Goal: Use online tool/utility: Utilize a website feature to perform a specific function

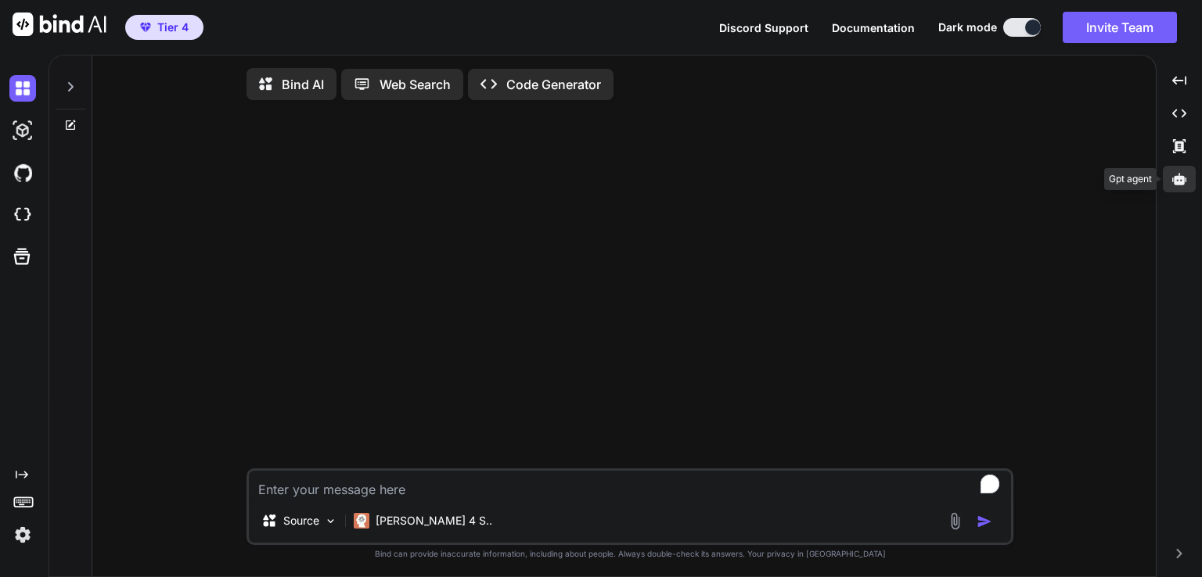
click at [1186, 175] on div at bounding box center [1178, 179] width 33 height 27
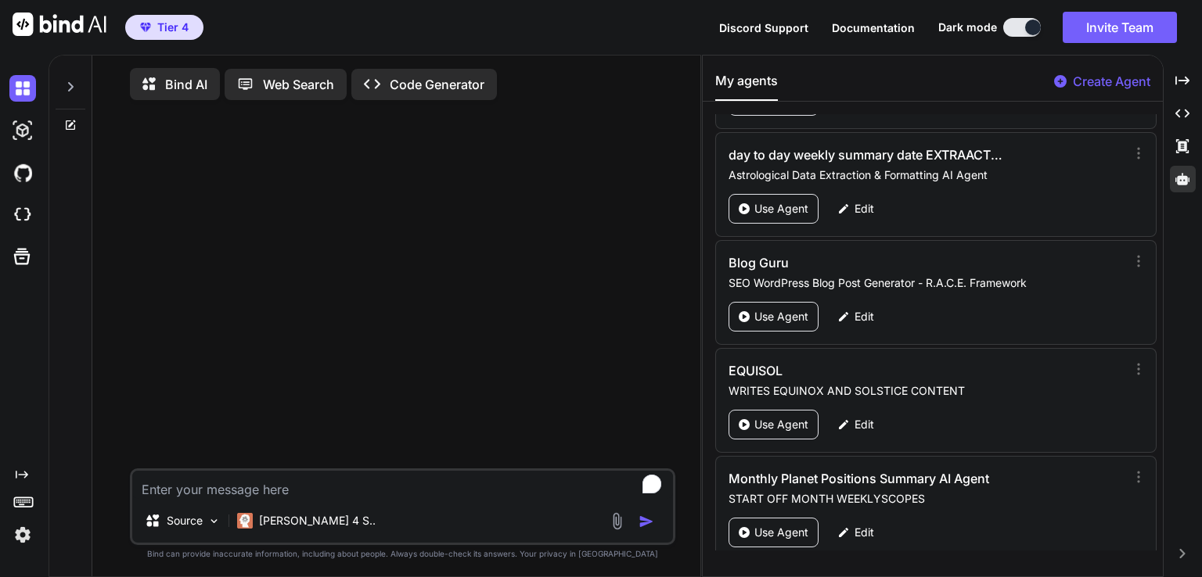
scroll to position [5155, 0]
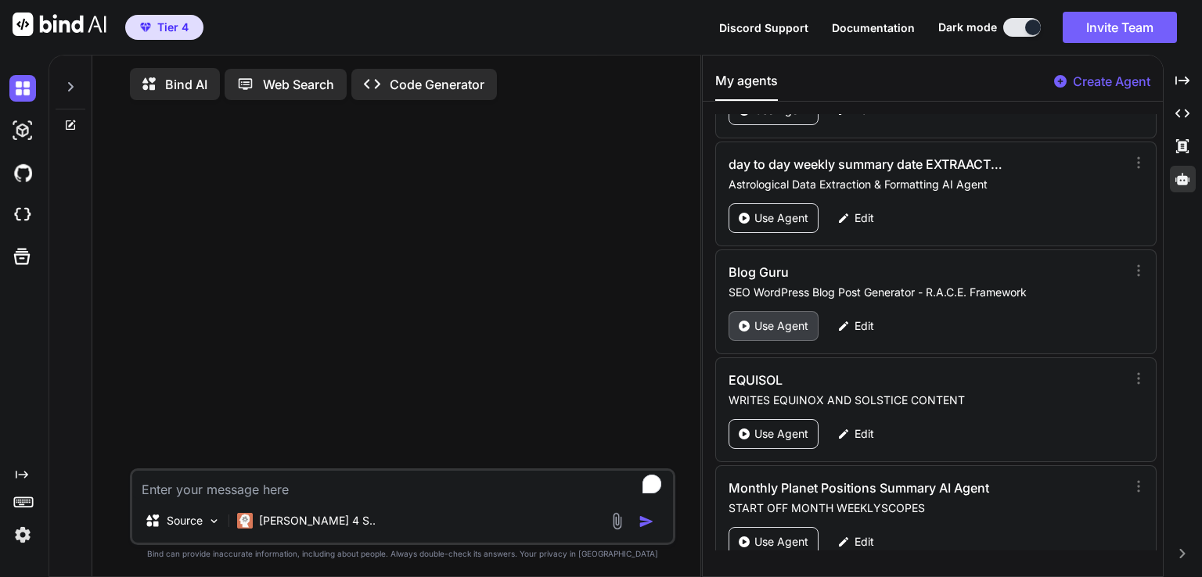
click at [782, 318] on p "Use Agent" at bounding box center [781, 326] width 54 height 16
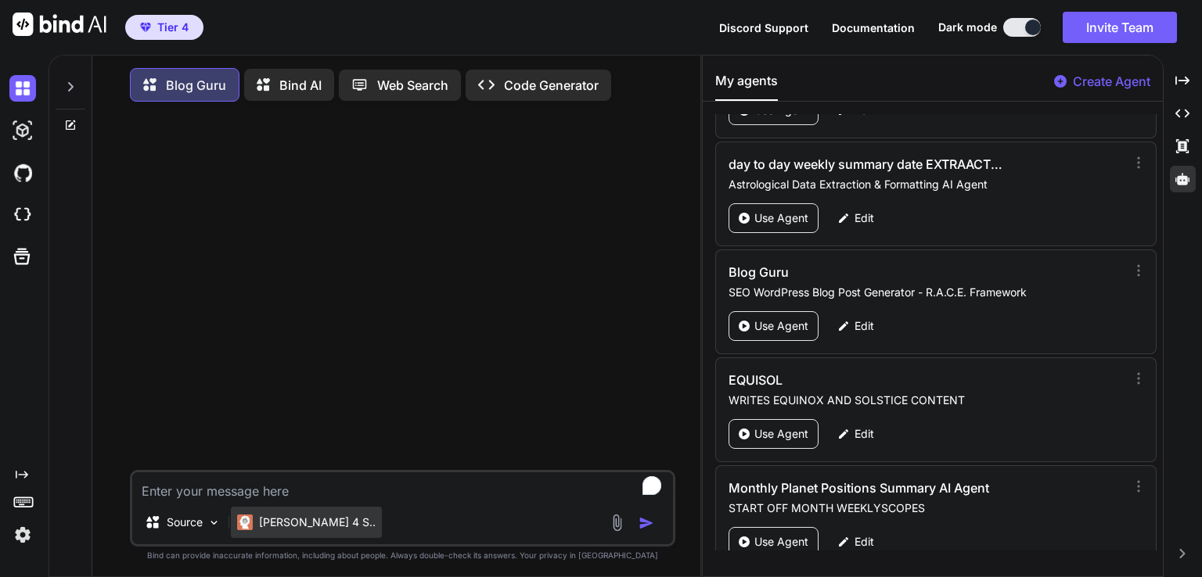
click at [298, 524] on p "Claude 4 S.." at bounding box center [317, 523] width 117 height 16
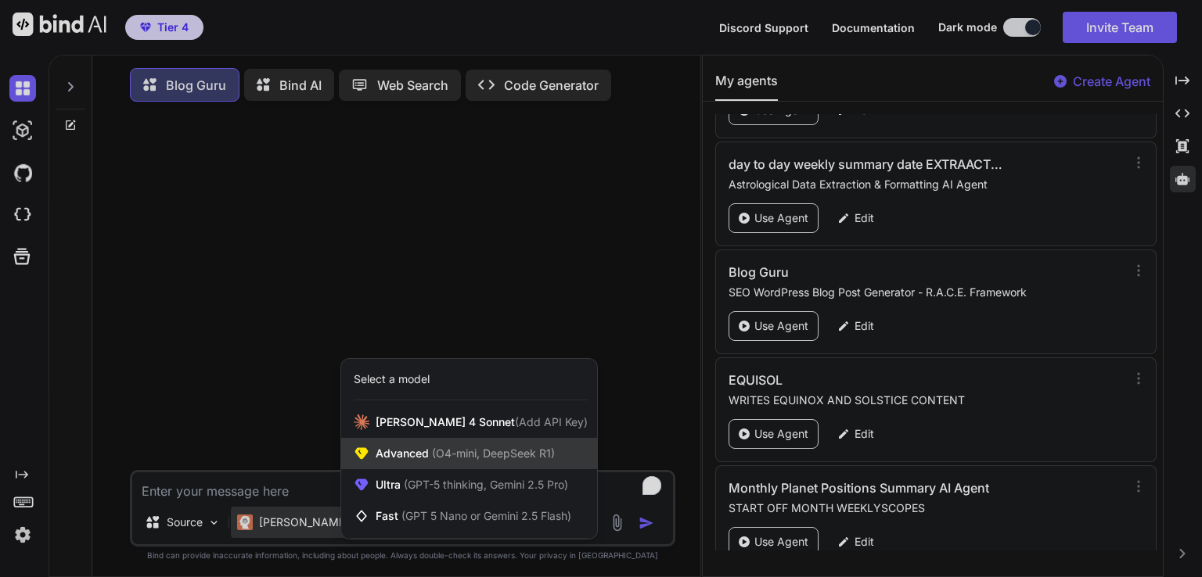
click at [467, 460] on span "(O4-mini, DeepSeek R1)" at bounding box center [492, 453] width 126 height 13
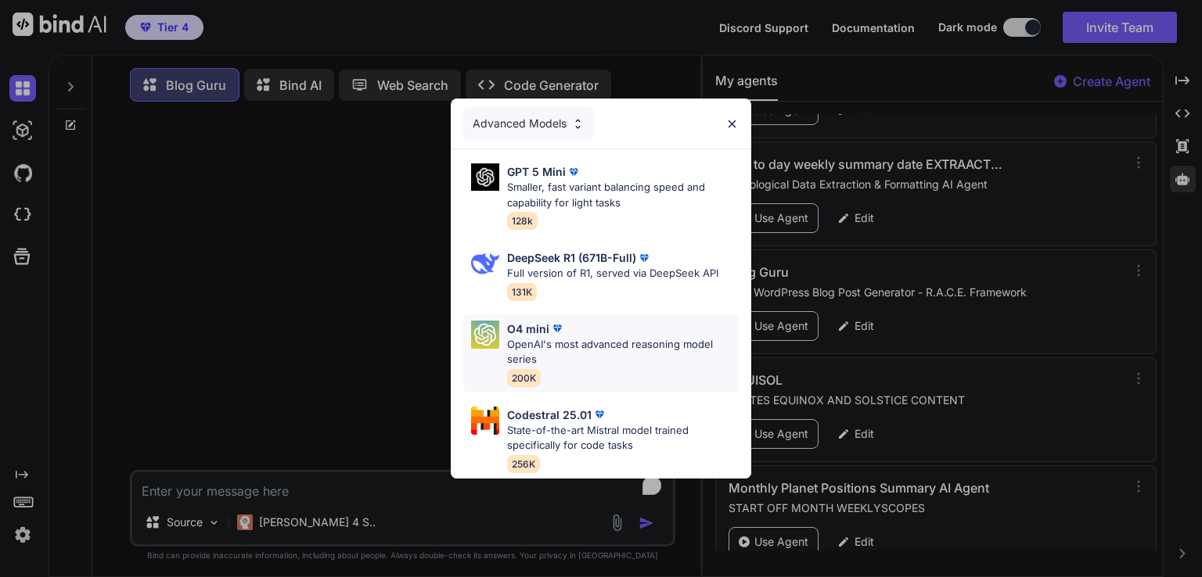
click at [550, 338] on p "OpenAI's most advanced reasoning model series" at bounding box center [623, 352] width 232 height 31
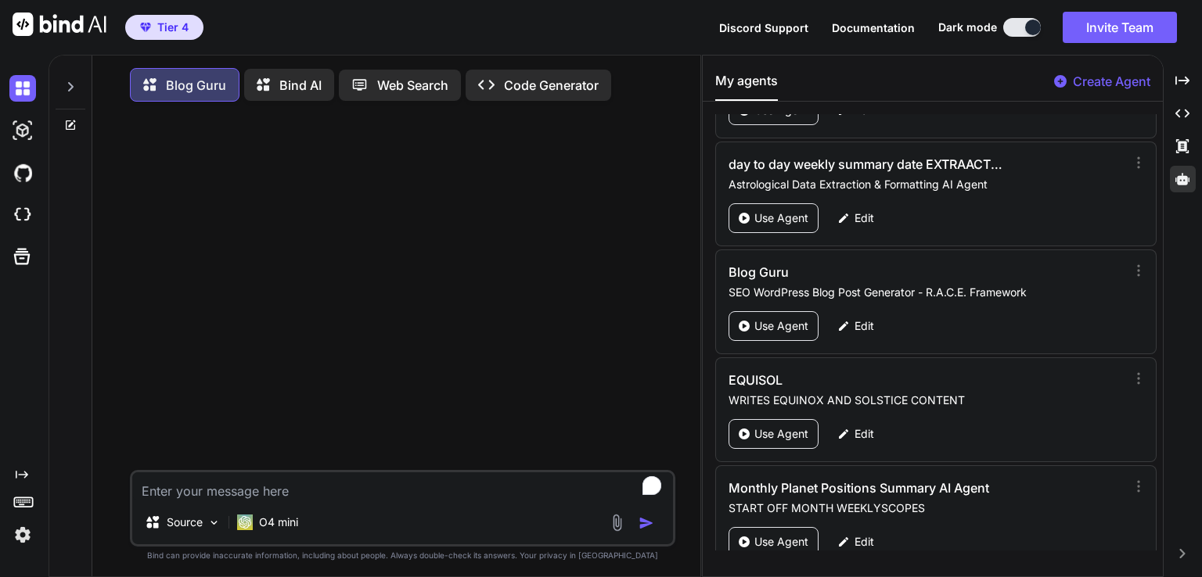
type textarea "x"
click at [225, 483] on textarea "To enrich screen reader interactions, please activate Accessibility in Grammarl…" at bounding box center [402, 487] width 541 height 28
paste textarea "Super Full Beaver Moon in Aries November 2025: Warrior Spirit Awakening & indus…"
type textarea "Super Full Beaver Moon in Aries November 2025: Warrior Spirit Awakening & indus…"
type textarea "x"
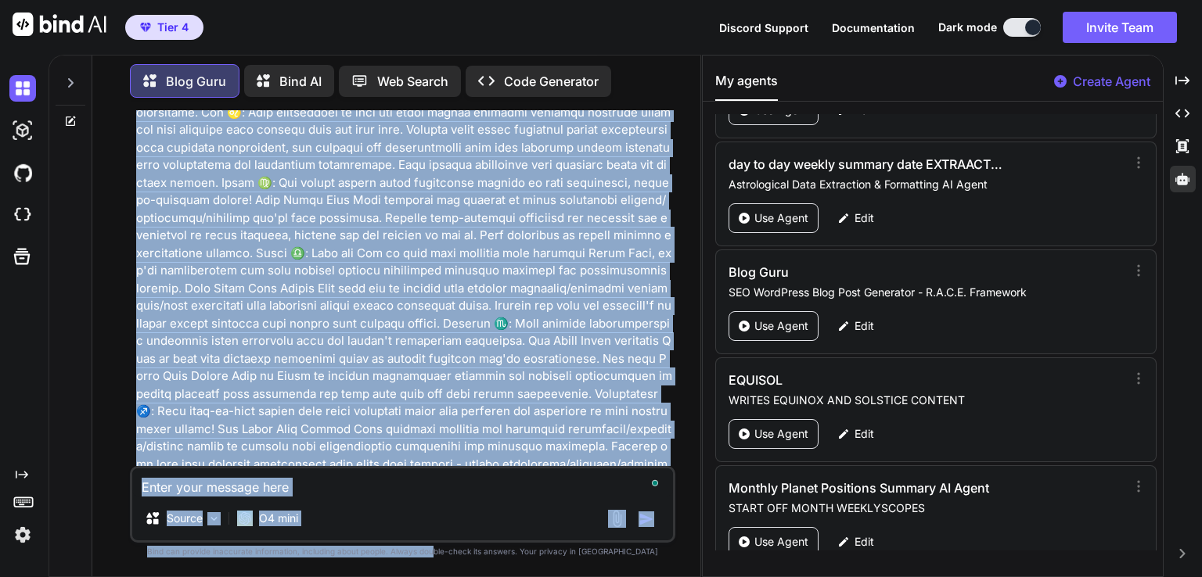
scroll to position [7078, 0]
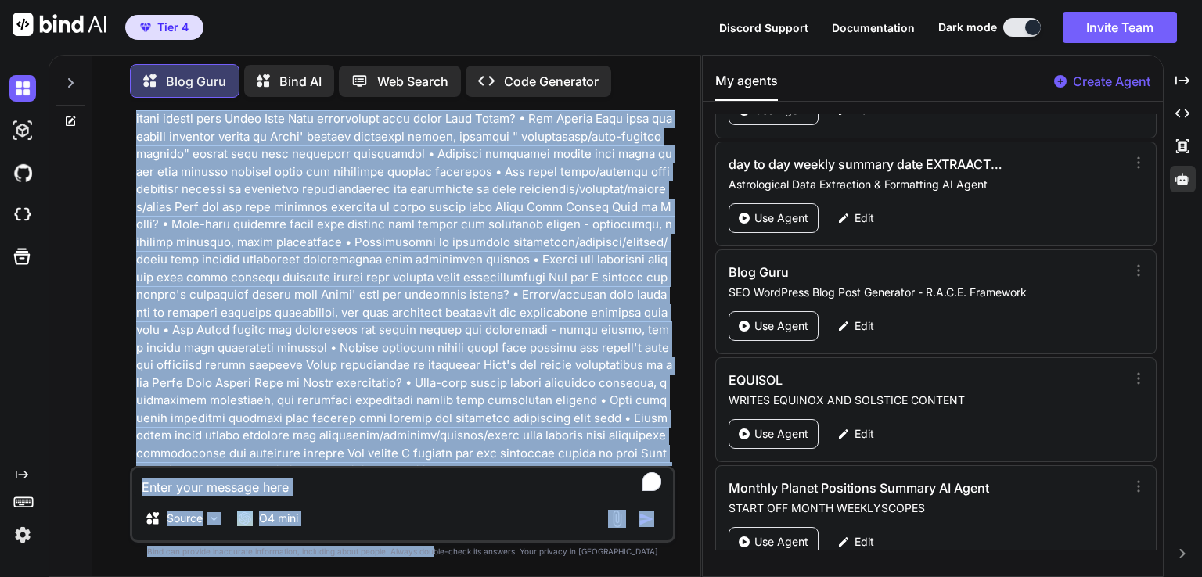
drag, startPoint x: 473, startPoint y: 254, endPoint x: 464, endPoint y: 607, distance: 352.9
click at [464, 577] on html "Tier 4 Discord Support Documentation Dark mode Invite Team Created with Pixso. …" at bounding box center [601, 288] width 1202 height 577
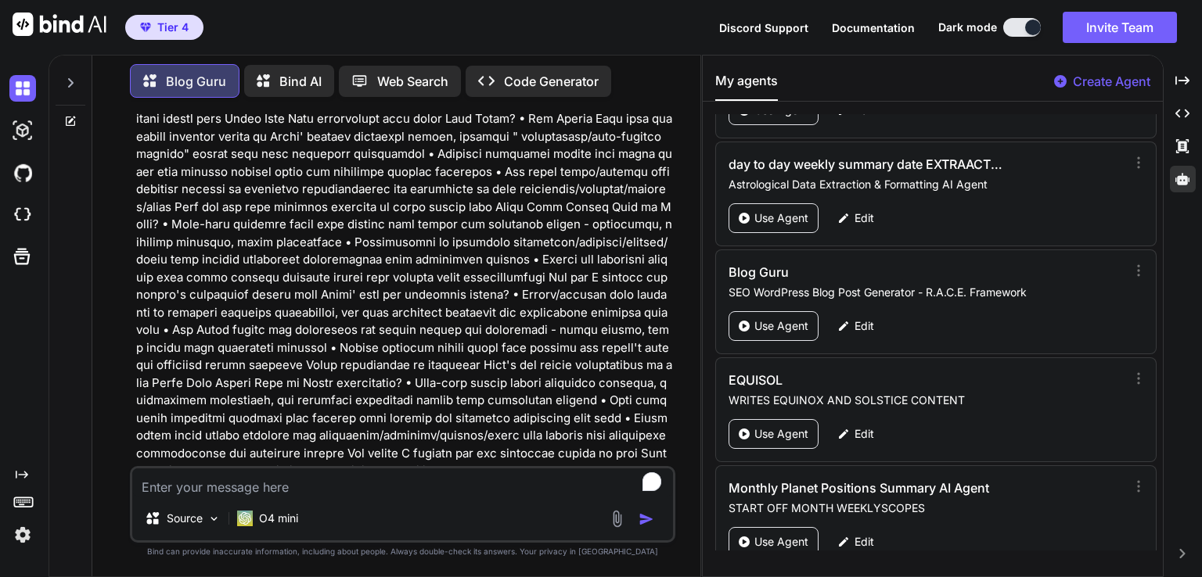
type textarea "x"
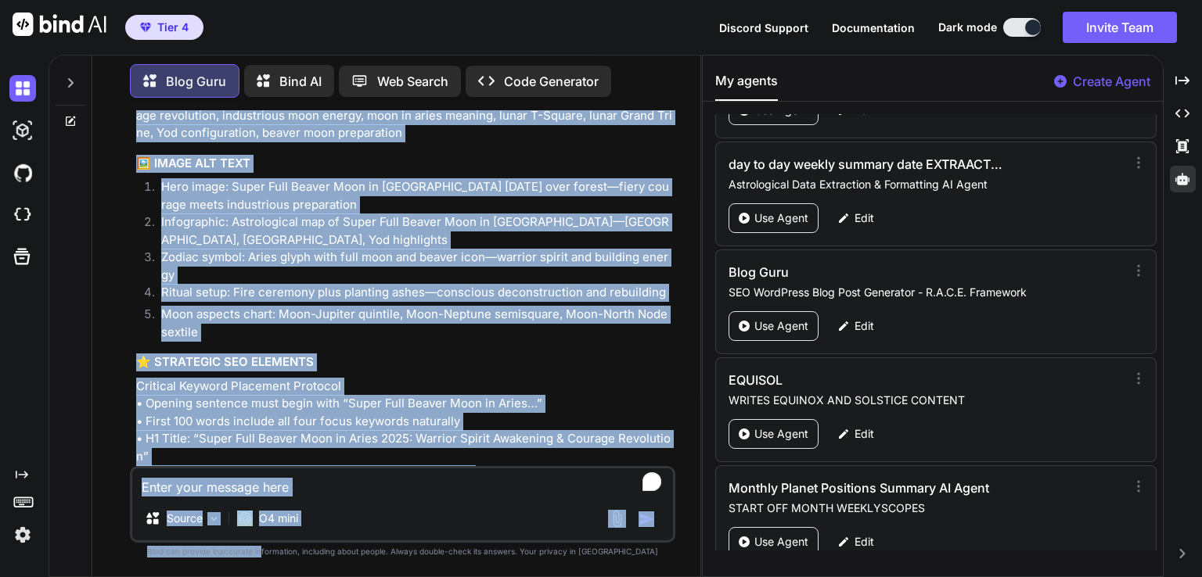
scroll to position [10720, 0]
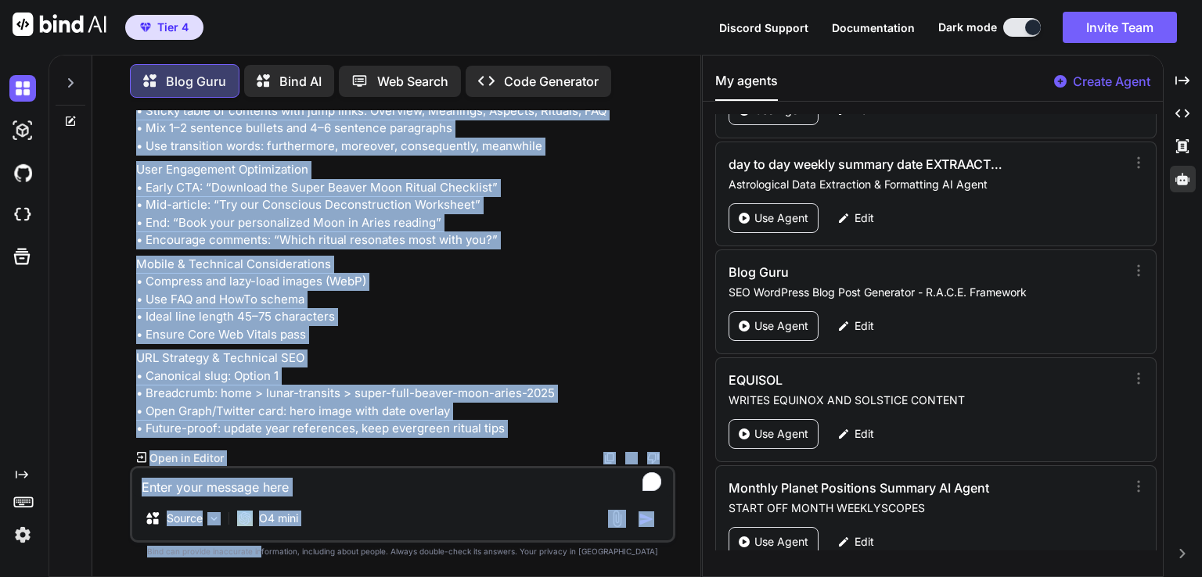
drag, startPoint x: 138, startPoint y: 404, endPoint x: 519, endPoint y: 436, distance: 381.5
copy div "🎯 KEYWORDS Primary Transit Keyword: Super Full Beaver Moon in Aries Secondary T…"
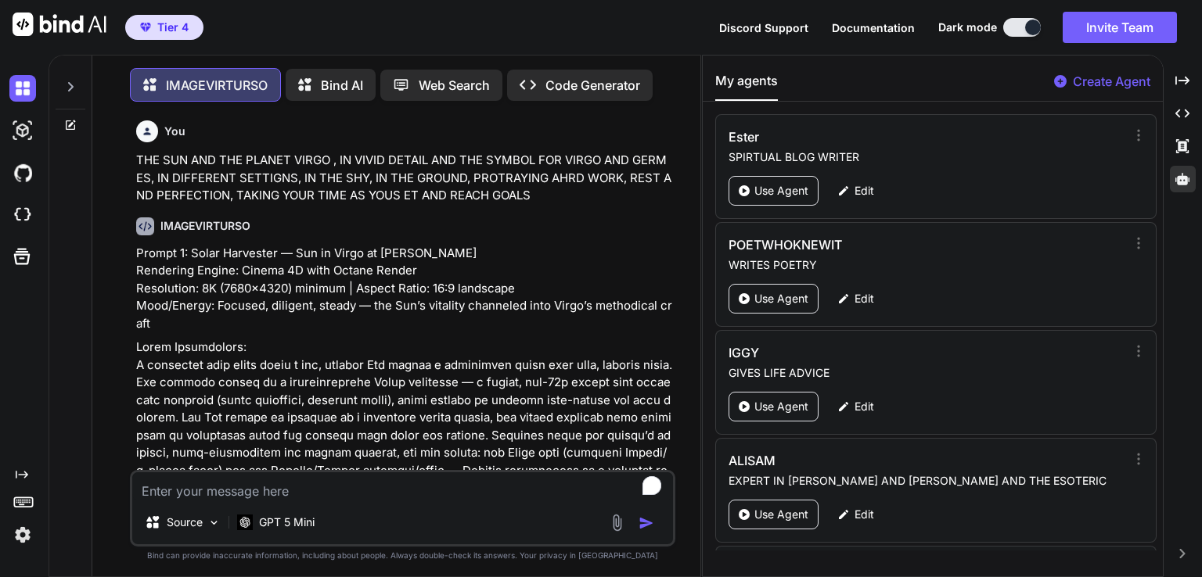
scroll to position [1827, 0]
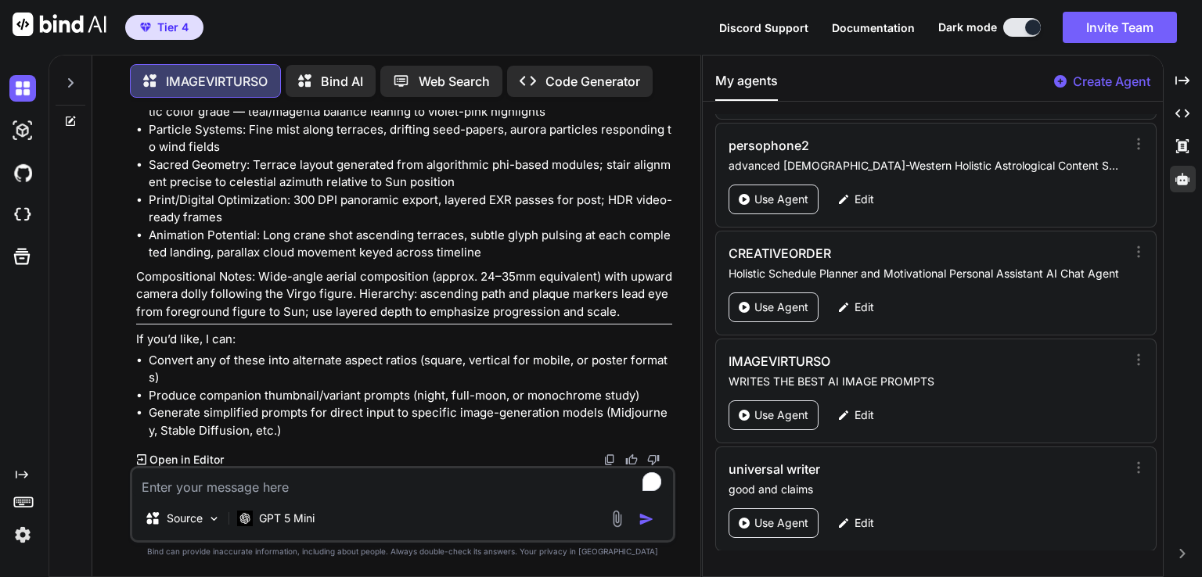
click at [199, 470] on textarea "To enrich screen reader interactions, please activate Accessibility in Grammarl…" at bounding box center [402, 483] width 541 height 28
click at [74, 117] on icon at bounding box center [70, 121] width 13 height 13
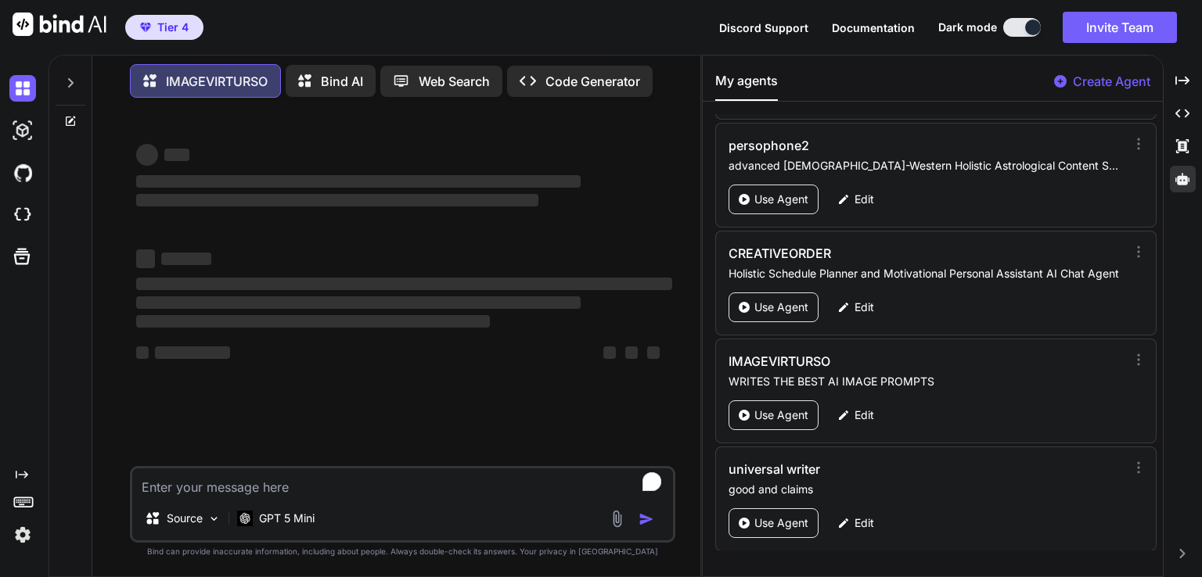
type textarea "x"
click at [211, 491] on textarea "To enrich screen reader interactions, please activate Accessibility in Grammarl…" at bounding box center [402, 483] width 541 height 28
paste textarea "Super Full Beaver Moon in Aries"
type textarea "Super Full Beaver Moon in Aries"
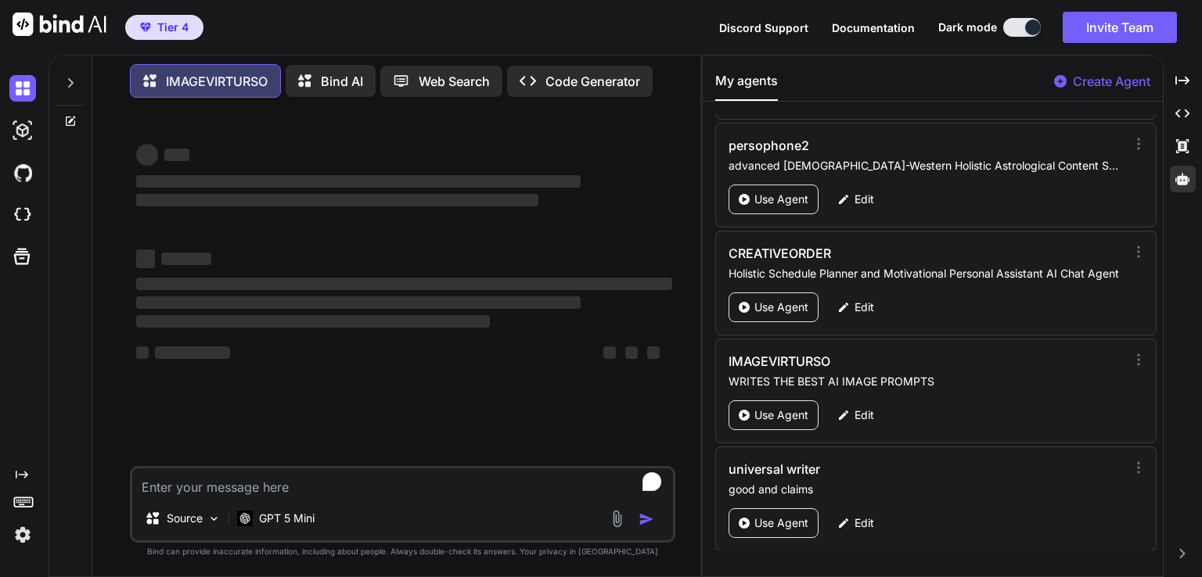
type textarea "x"
type textarea "Super Full Beaver Moon in Aries ,"
type textarea "x"
type textarea "Super Full Beaver Moon in Aries ,"
type textarea "x"
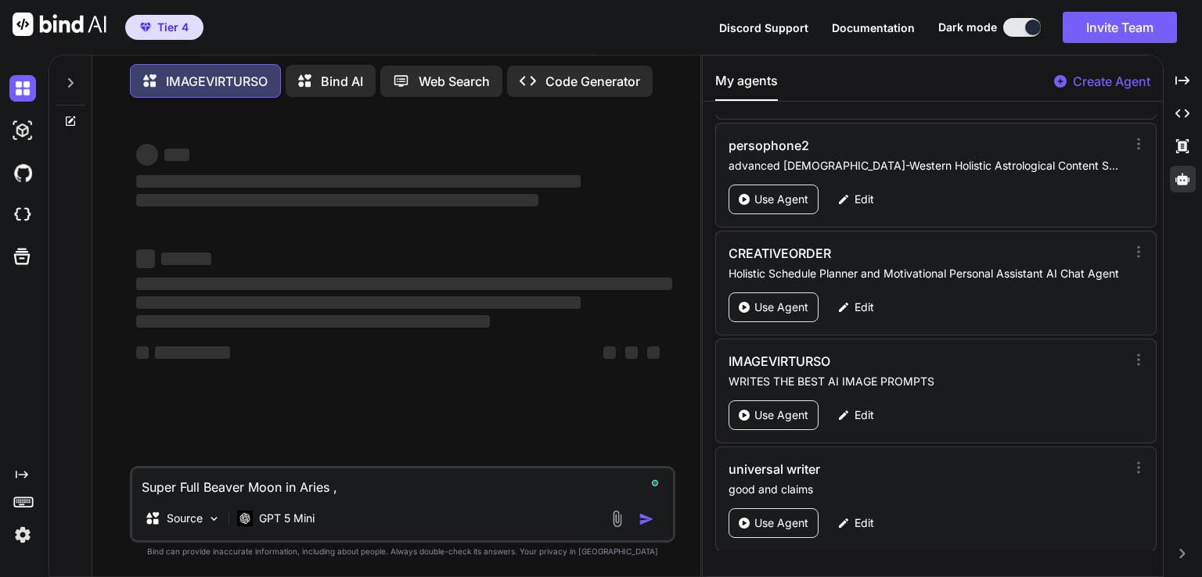
type textarea "Super Full Beaver Moon in Aries , i"
type textarea "x"
type textarea "Super Full Beaver Moon in Aries , im"
type textarea "x"
type textarea "Super Full Beaver Moon in Aries , ima"
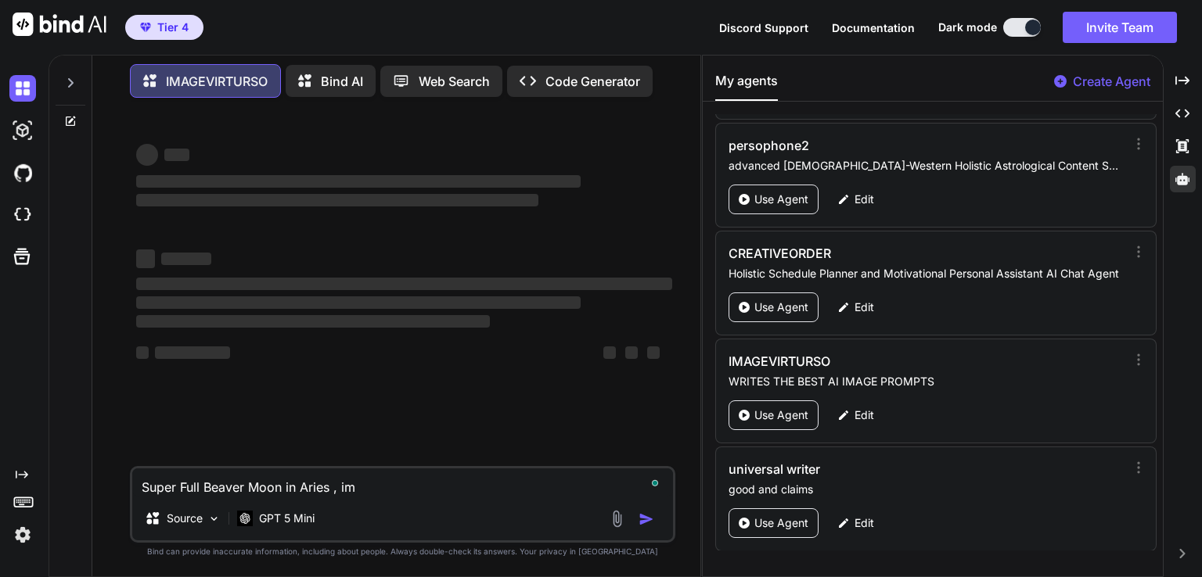
type textarea "x"
type textarea "Super Full Beaver Moon in Aries , imag"
type textarea "x"
type textarea "Super Full Beaver Moon in Aries , image"
type textarea "x"
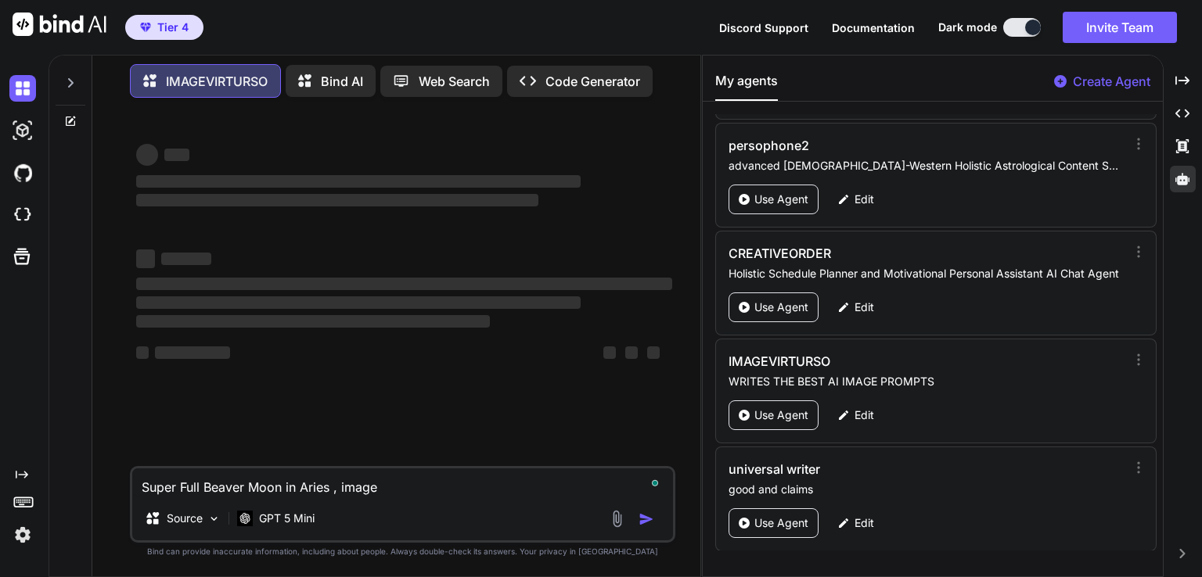
type textarea "Super Full Beaver Moon in Aries , images"
type textarea "x"
type textarea "Super Full Beaver Moon in Aries , images"
type textarea "x"
type textarea "Super Full Beaver Moon in Aries , images o"
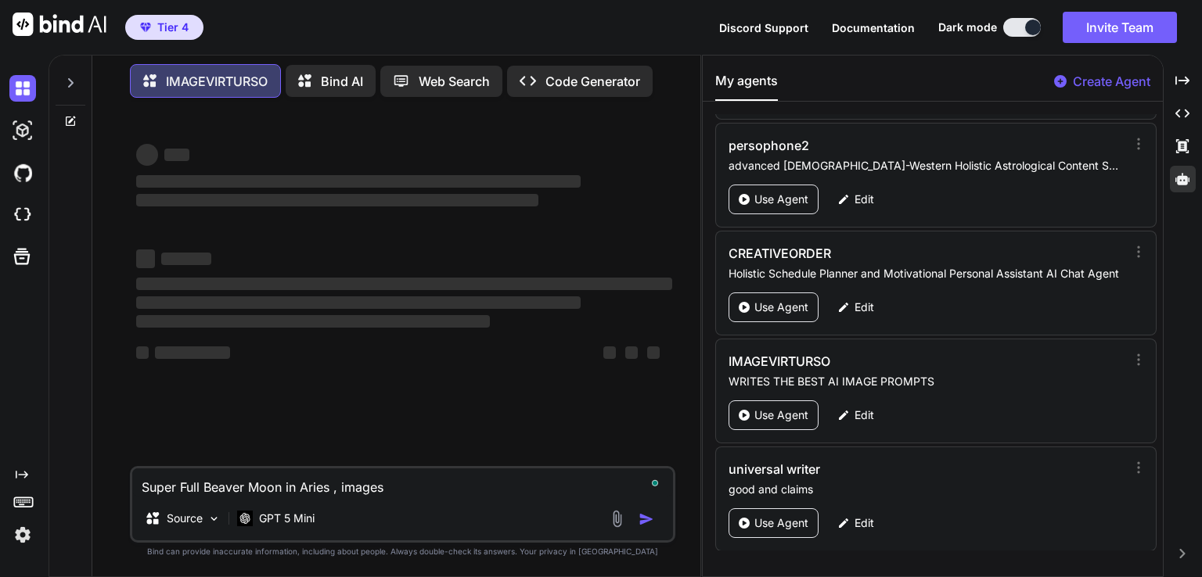
type textarea "x"
type textarea "Super Full Beaver Moon in Aries , images of"
type textarea "x"
type textarea "Super Full Beaver Moon in Aries , images of"
type textarea "x"
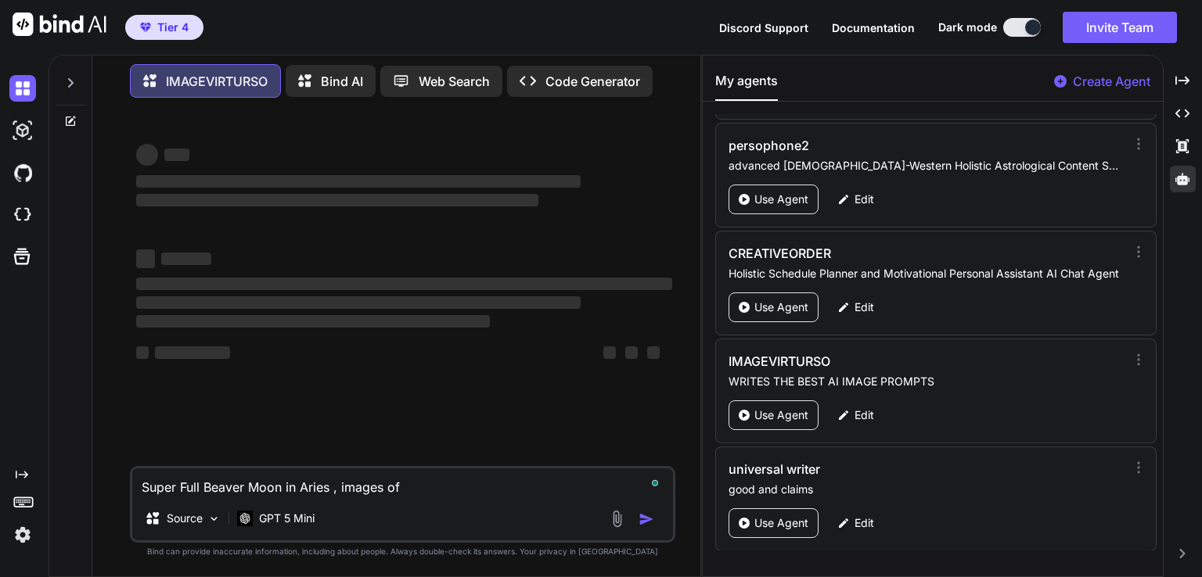
type textarea "Super Full Beaver Moon in Aries , images of a"
type textarea "x"
type textarea "Super Full Beaver Moon in Aries , images of a"
type textarea "x"
type textarea "Super Full Beaver Moon in Aries , images of a s"
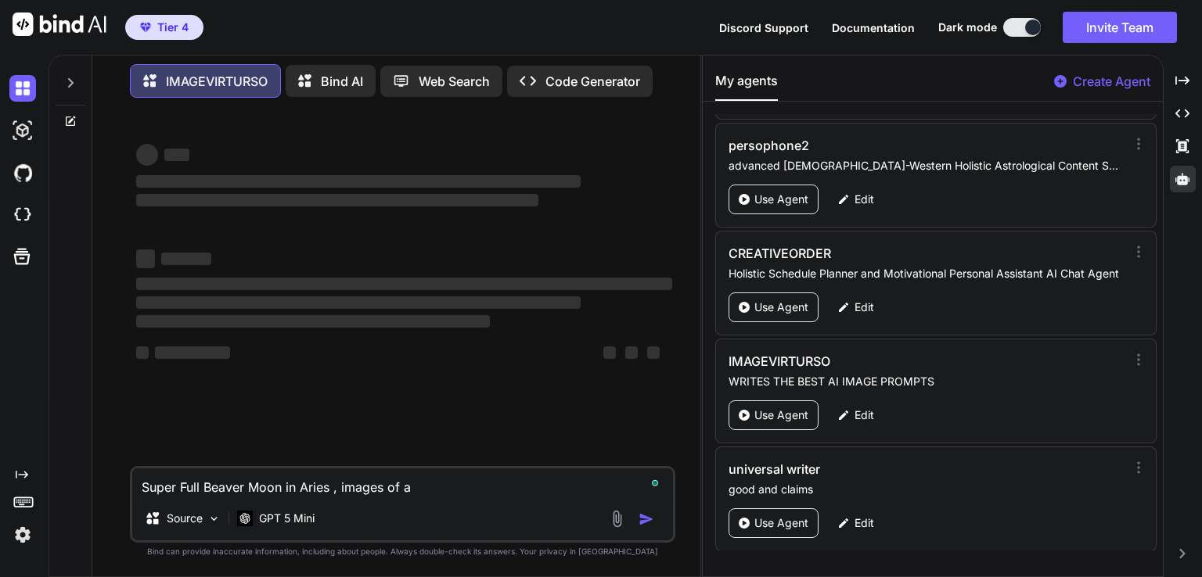
type textarea "x"
type textarea "Super Full Beaver Moon in Aries , images of a su"
type textarea "x"
type textarea "Super Full Beaver Moon in Aries , images of a sue"
type textarea "x"
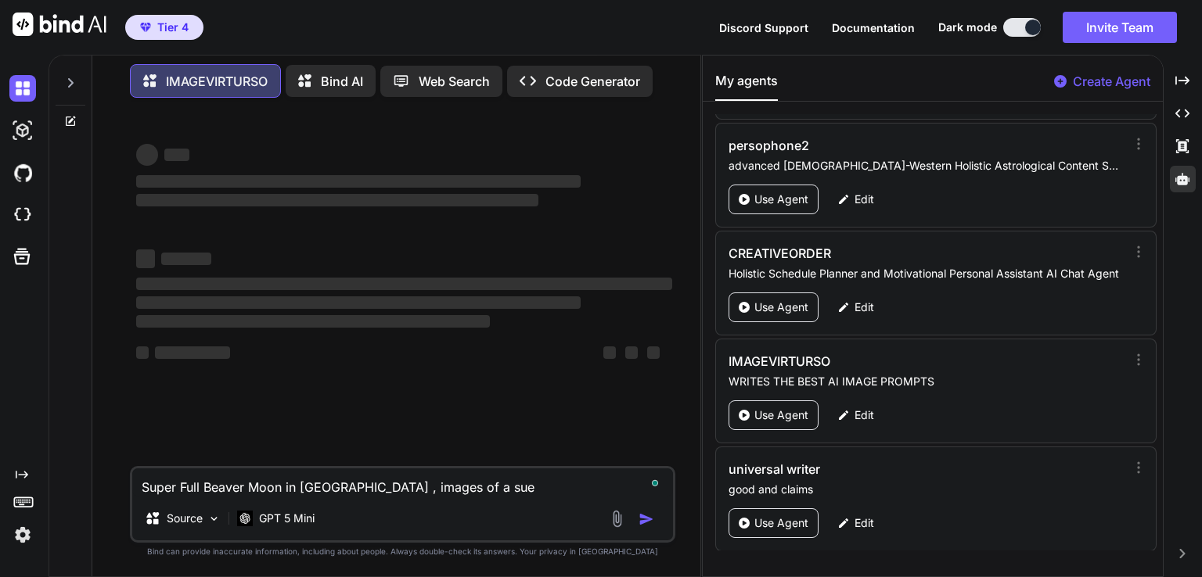
type textarea "Super Full Beaver Moon in Aries , images of a suer"
type textarea "x"
type textarea "Super Full Beaver Moon in Aries , images of a suer"
type textarea "x"
type textarea "Super Full Beaver Moon in Aries , images of a suer f"
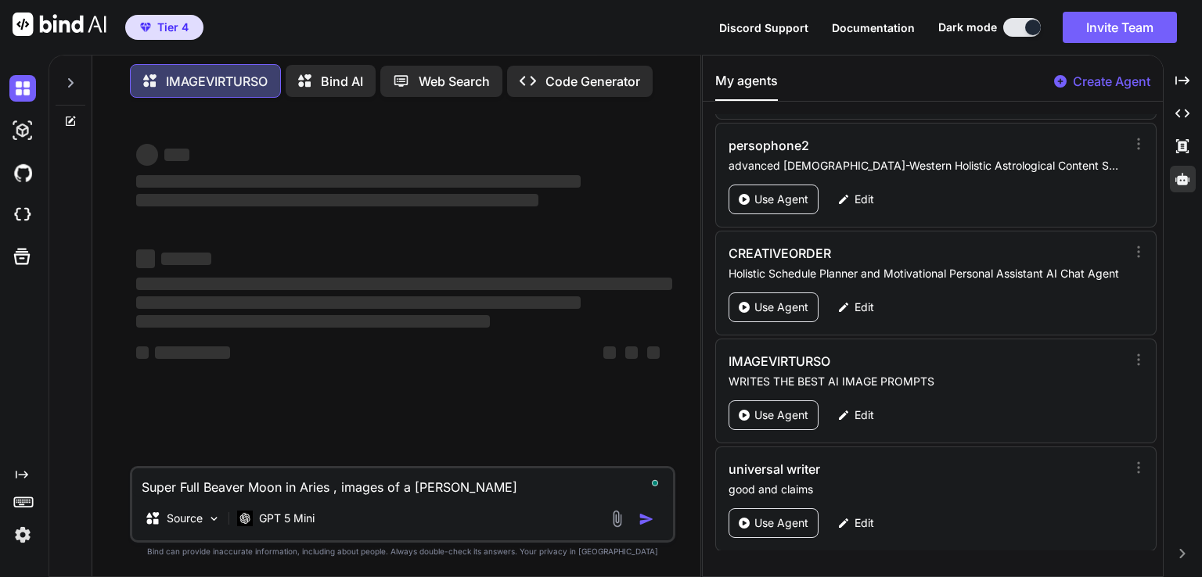
type textarea "x"
type textarea "Super Full Beaver Moon in Aries , images of a suer fu"
type textarea "x"
type textarea "Super Full Beaver Moon in Aries , images of a suer ful"
type textarea "x"
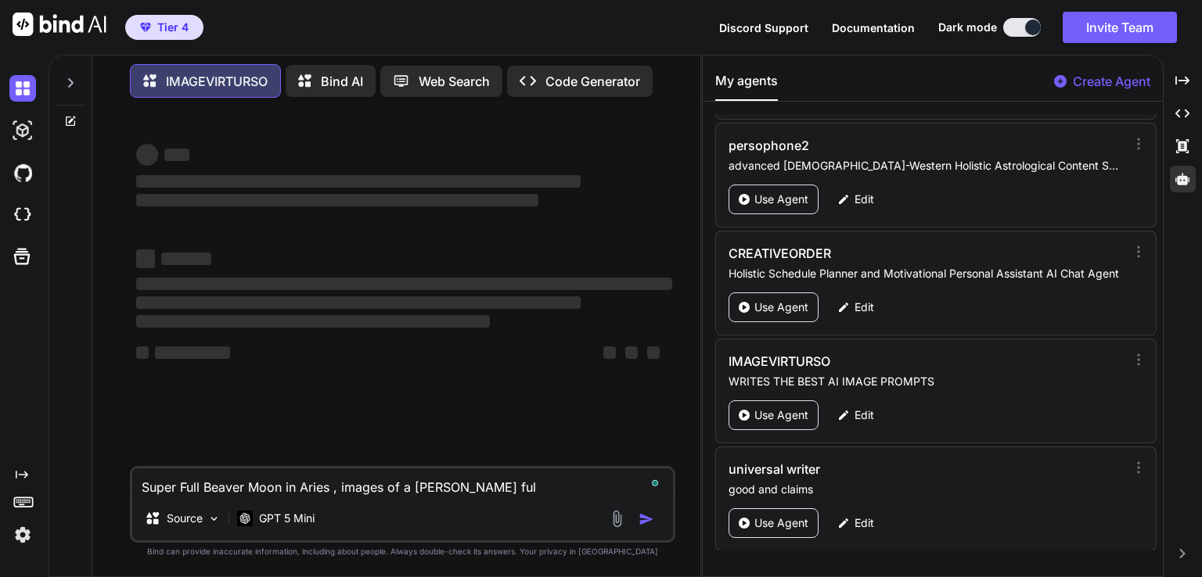
type textarea "Super Full Beaver Moon in Aries , images of a suer full"
type textarea "x"
type textarea "Super Full Beaver Moon in Aries , images of a suer full"
type textarea "x"
type textarea "Super Full Beaver Moon in Aries , images of a suer full m"
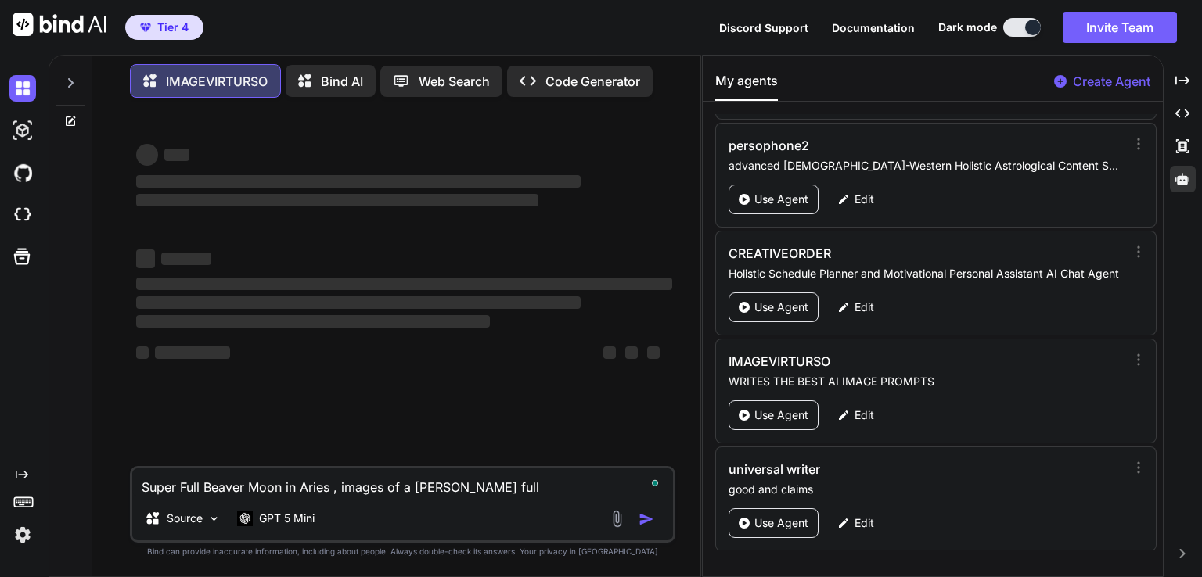
type textarea "x"
type textarea "Super Full Beaver Moon in Aries , images of a suer full mo"
type textarea "x"
type textarea "Super Full Beaver Moon in Aries , images of a suer full moo"
type textarea "x"
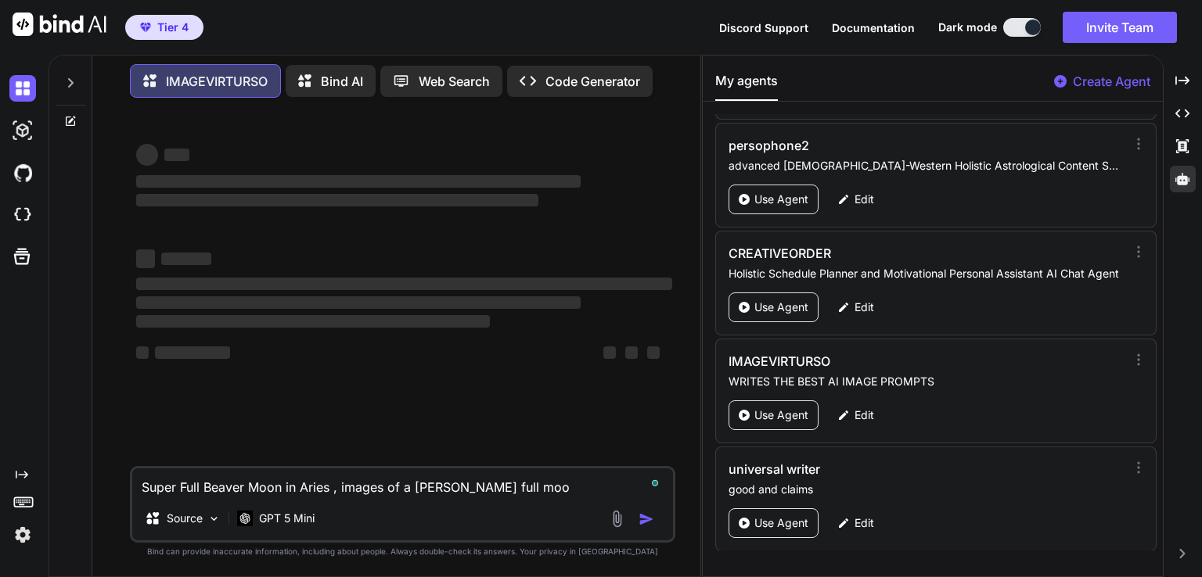
type textarea "Super Full Beaver Moon in Aries , images of a suer full moon"
type textarea "x"
type textarea "Super Full Beaver Moon in Aries , images of a suer full moon,"
type textarea "x"
type textarea "Super Full Beaver Moon in Aries , images of a suer full moon,"
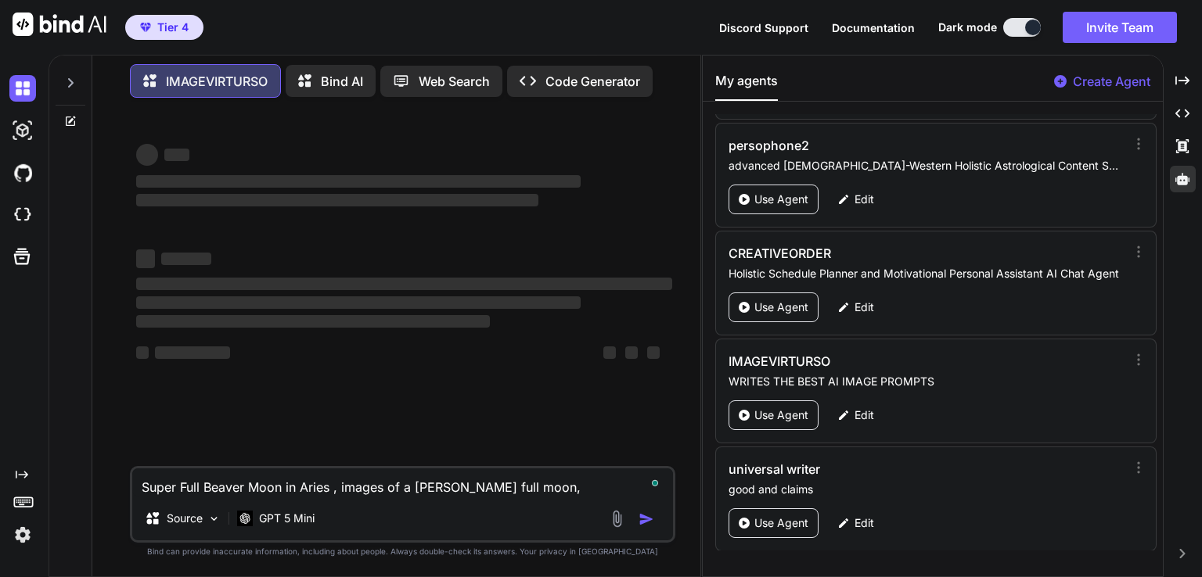
type textarea "x"
type textarea "Super Full Beaver Moon in Aries , images of a suer full moon, f"
type textarea "x"
type textarea "Super Full Beaver Moon in Aries , images of a suer full moon, fi"
type textarea "x"
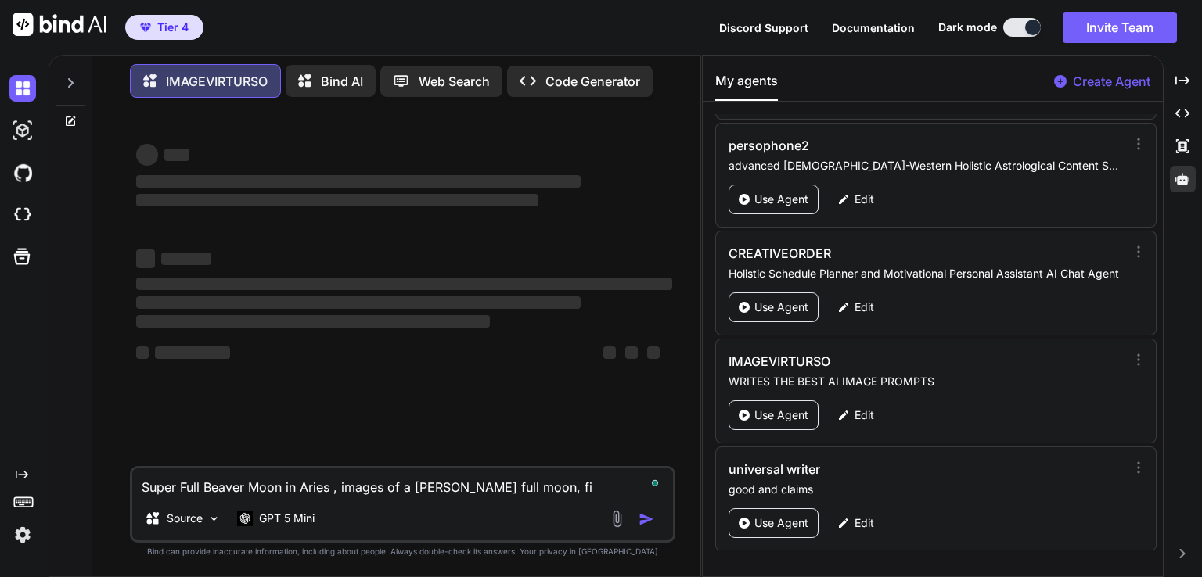
type textarea "Super Full Beaver Moon in Aries , images of a suer full moon, fir"
type textarea "x"
type textarea "Super Full Beaver Moon in Aries , images of a suer full moon, fire"
type textarea "x"
type textarea "Super Full Beaver Moon in Aries , images of a suer full moon, firew"
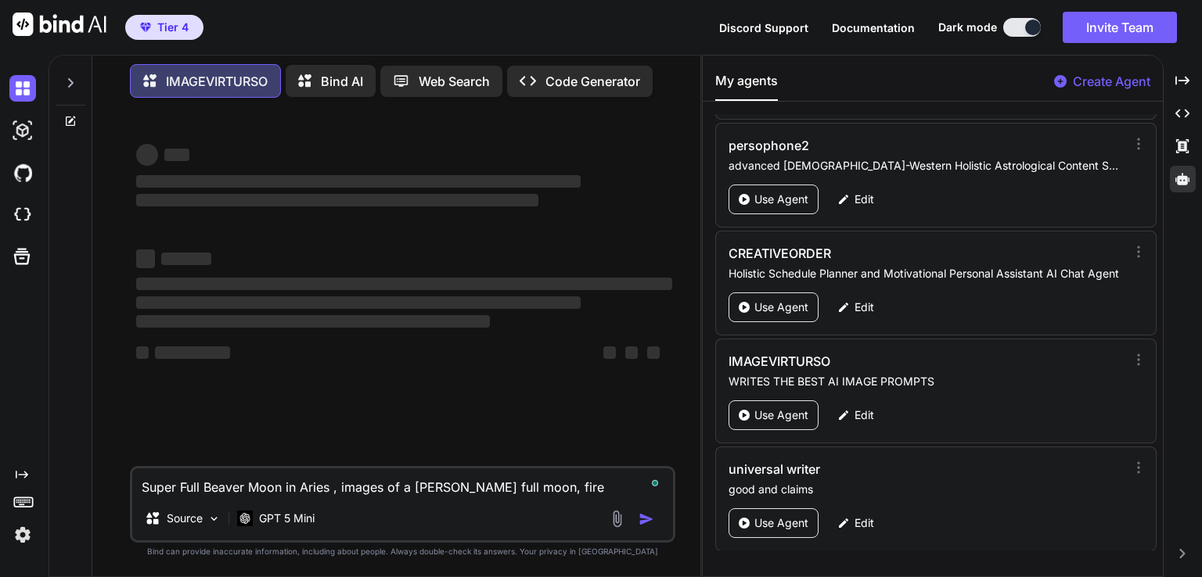
type textarea "x"
type textarea "Super Full Beaver Moon in Aries , images of a suer full moon, firewo"
type textarea "x"
type textarea "Super Full Beaver Moon in Aries , images of a suer full moon, firewor"
type textarea "x"
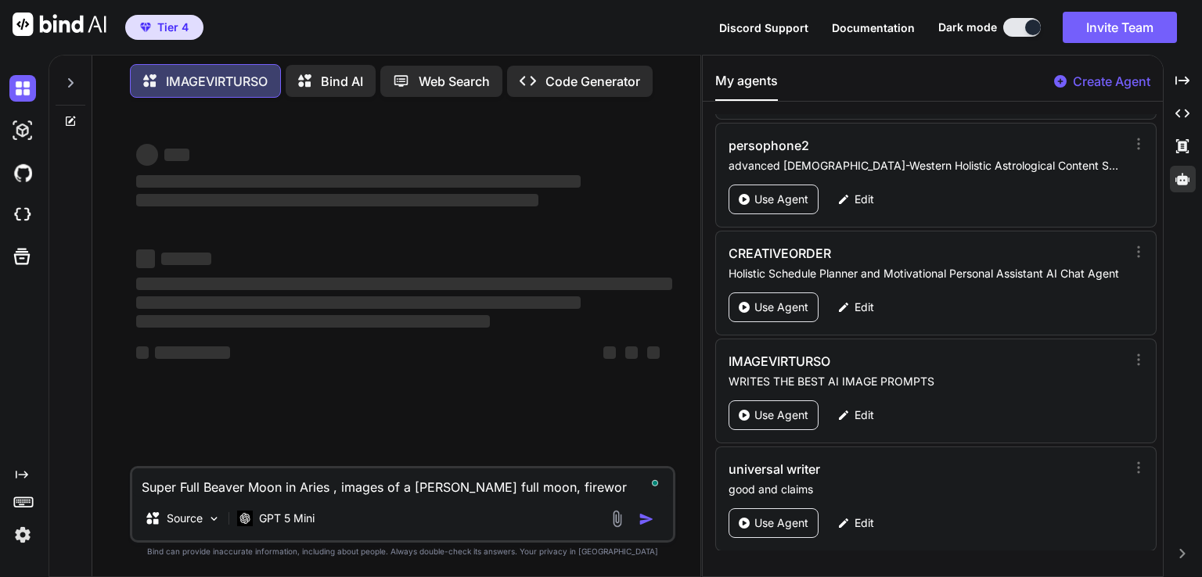
type textarea "Super Full Beaver Moon in Aries , images of a suer full moon, firework"
type textarea "x"
type textarea "Super Full Beaver Moon in Aries , images of a suer full moon, fireworks"
type textarea "x"
type textarea "Super Full Beaver Moon in Aries , images of a suer full moon, fireworks"
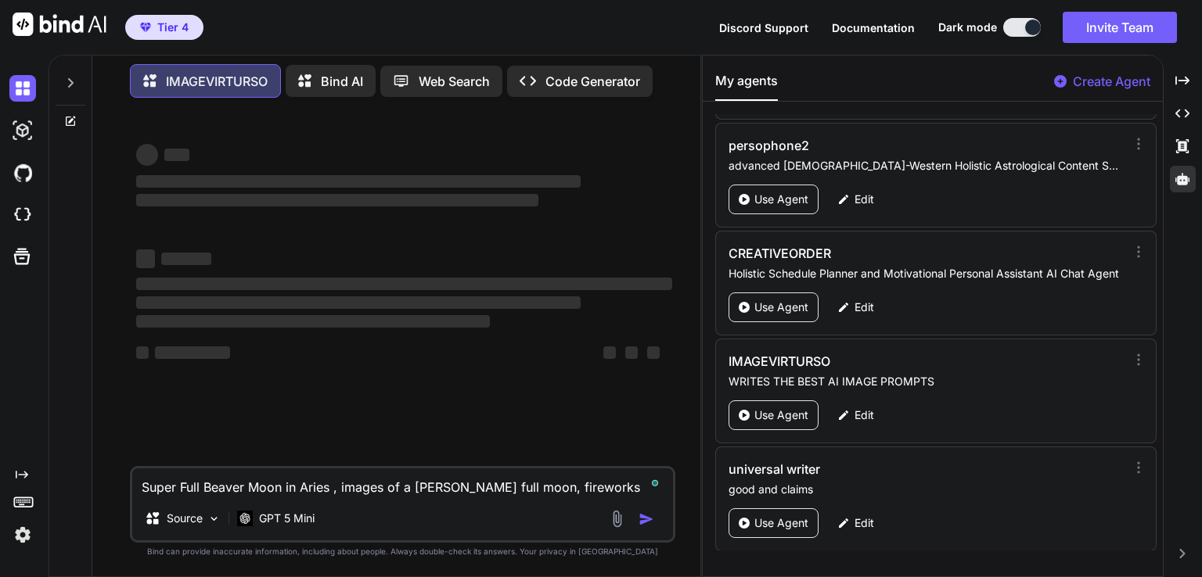
type textarea "x"
type textarea "Super Full Beaver Moon in Aries , images of a suer full moon, fireworks i"
type textarea "x"
type textarea "Super Full Beaver Moon in Aries , images of a suer full moon, fireworks in"
type textarea "x"
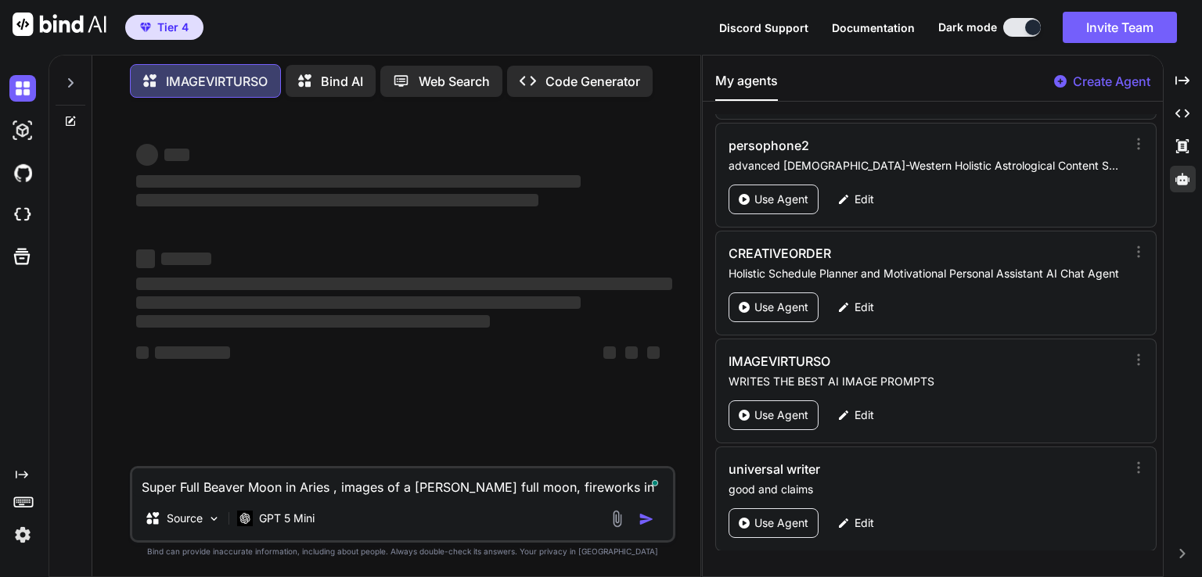
type textarea "Super Full Beaver Moon in Aries , images of a suer full moon, fireworks in"
type textarea "x"
type textarea "Super Full Beaver Moon in Aries , images of a suer full moon, fireworks in t"
type textarea "x"
type textarea "Super Full Beaver Moon in Aries , images of a suer full moon, fireworks in th"
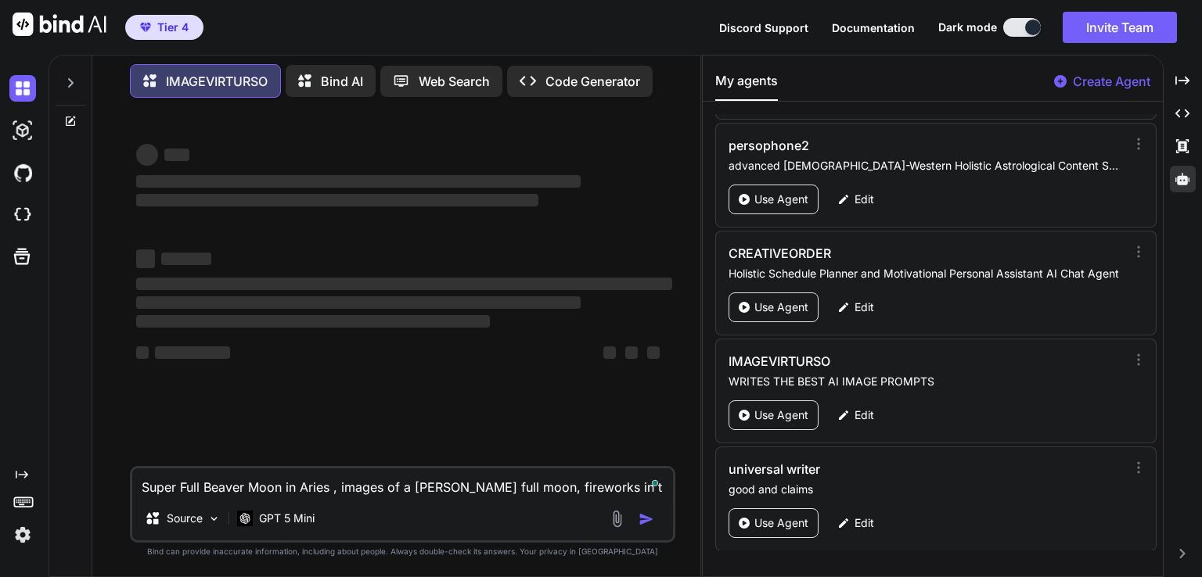
type textarea "x"
type textarea "Super Full Beaver Moon in Aries , images of a suer full moon, fireworks in the"
type textarea "x"
type textarea "Super Full Beaver Moon in Aries , images of a suer full moon, fireworks in the"
type textarea "x"
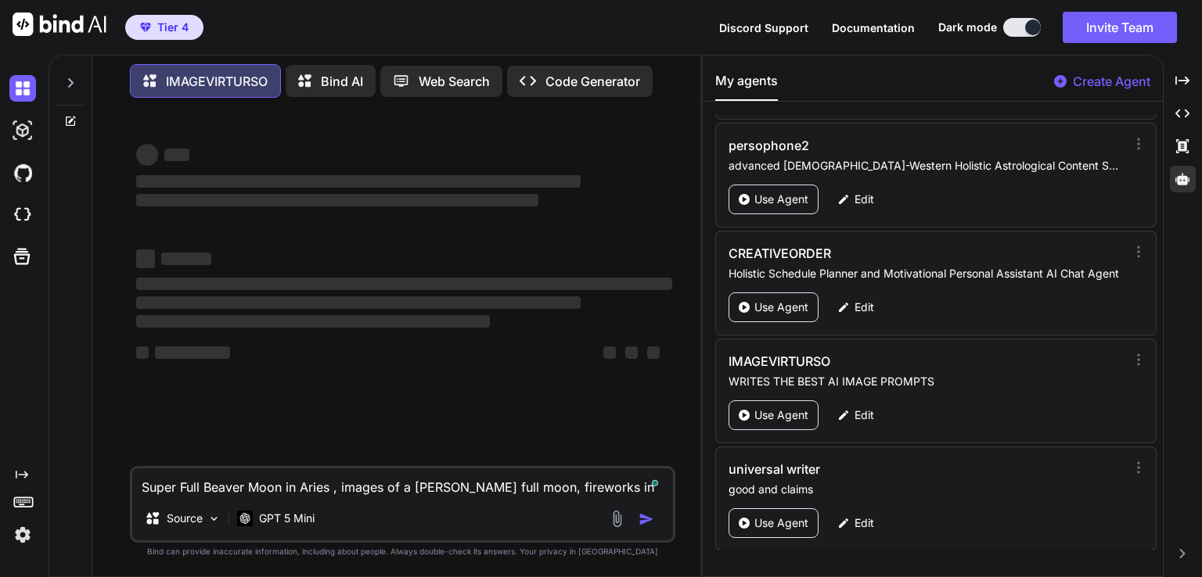
type textarea "Super Full Beaver Moon in Aries , images of a suer full moon, fireworks in the s"
type textarea "x"
type textarea "Super Full Beaver Moon in Aries , images of a suer full moon, fireworks in the …"
type textarea "x"
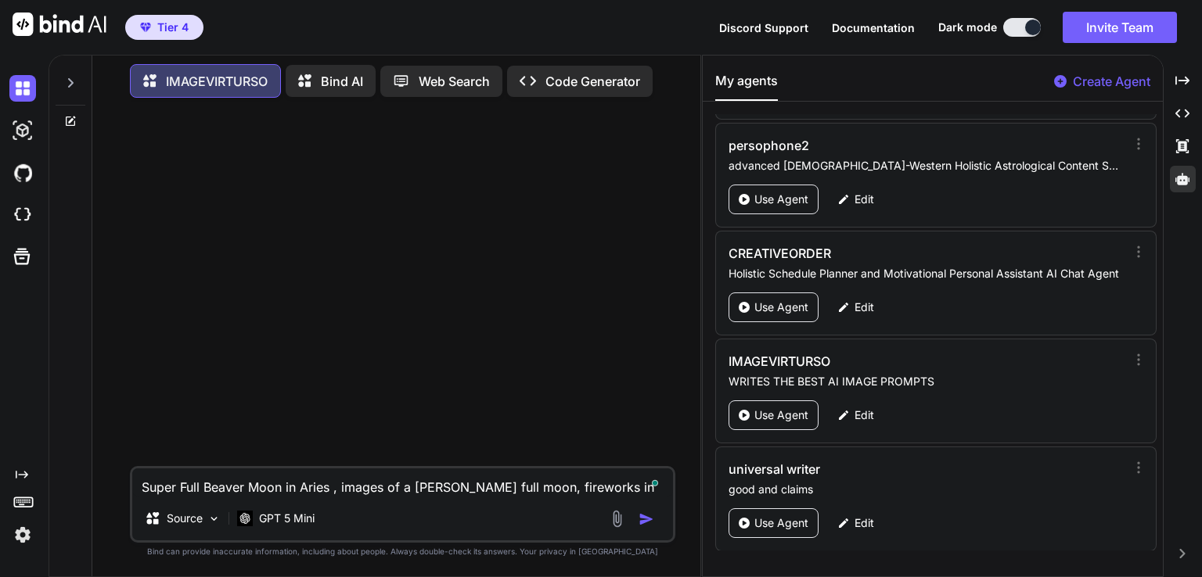
type textarea "Super Full Beaver Moon in Aries , images of a suer full moon, fireworks in the …"
type textarea "x"
type textarea "Super Full Beaver Moon in Aries , images of a suer full moon, fireworks in the …"
type textarea "x"
type textarea "Super Full Beaver Moon in Aries , images of a suer full moon, fireworks in the …"
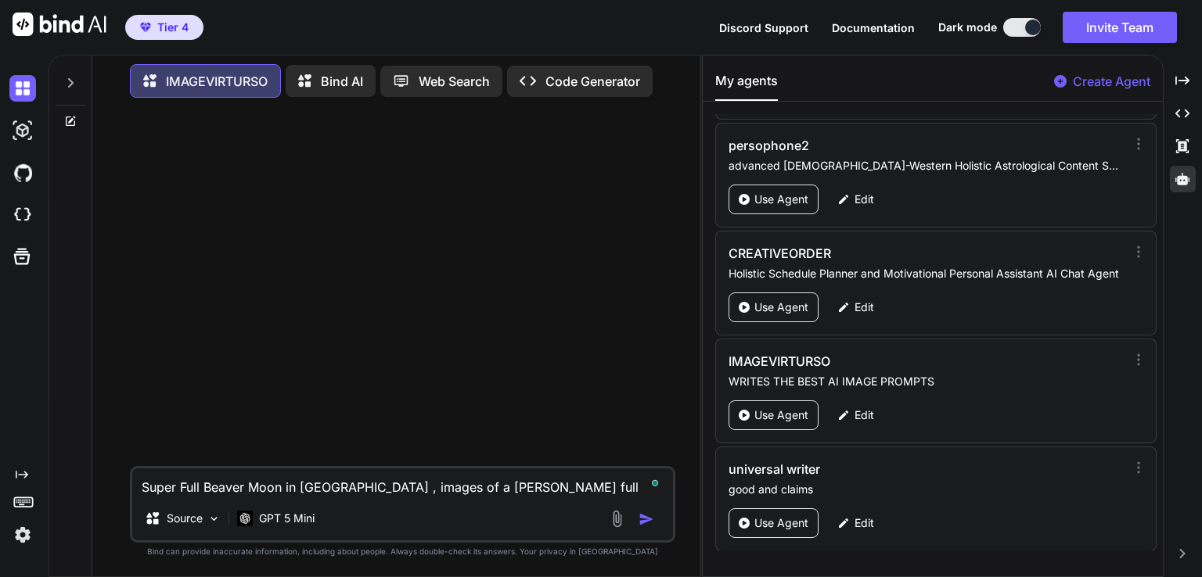
type textarea "x"
type textarea "Super Full Beaver Moon in Aries , images of a suer full moon, fireworks in the …"
type textarea "x"
type textarea "Super Full Beaver Moon in Aries , images of a suer full moon, fireworks in the …"
type textarea "x"
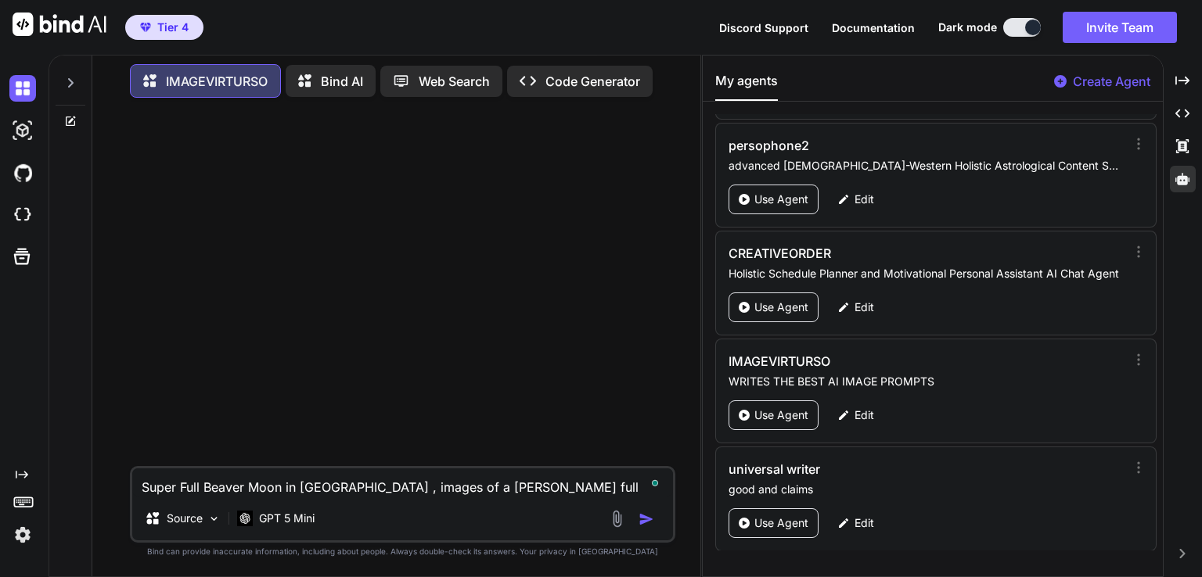
type textarea "Super Full Beaver Moon in Aries , images of a suer full moon, fireworks in the …"
type textarea "x"
type textarea "Super Full Beaver Moon in Aries , images of a suer full moon, fireworks in the …"
type textarea "x"
type textarea "Super Full Beaver Moon in Aries , images of a suer full moon, fireworks in the …"
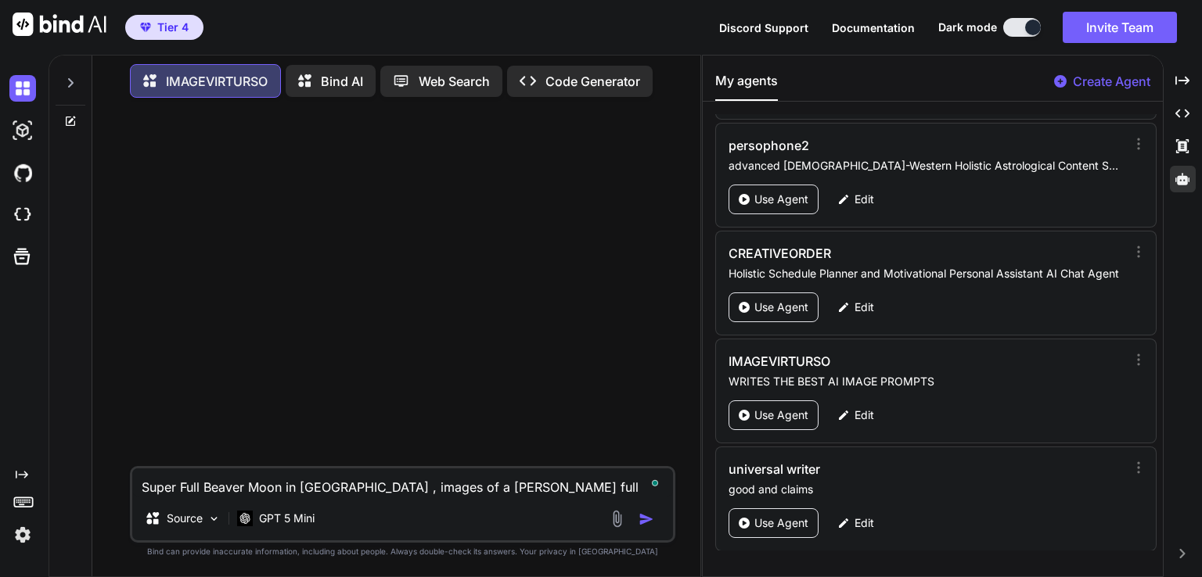
type textarea "x"
type textarea "Super Full Beaver Moon in Aries , images of a suer full moon, fireworks in the …"
type textarea "x"
type textarea "Super Full Beaver Moon in Aries , images of a suer full moon, fireworks in the …"
type textarea "x"
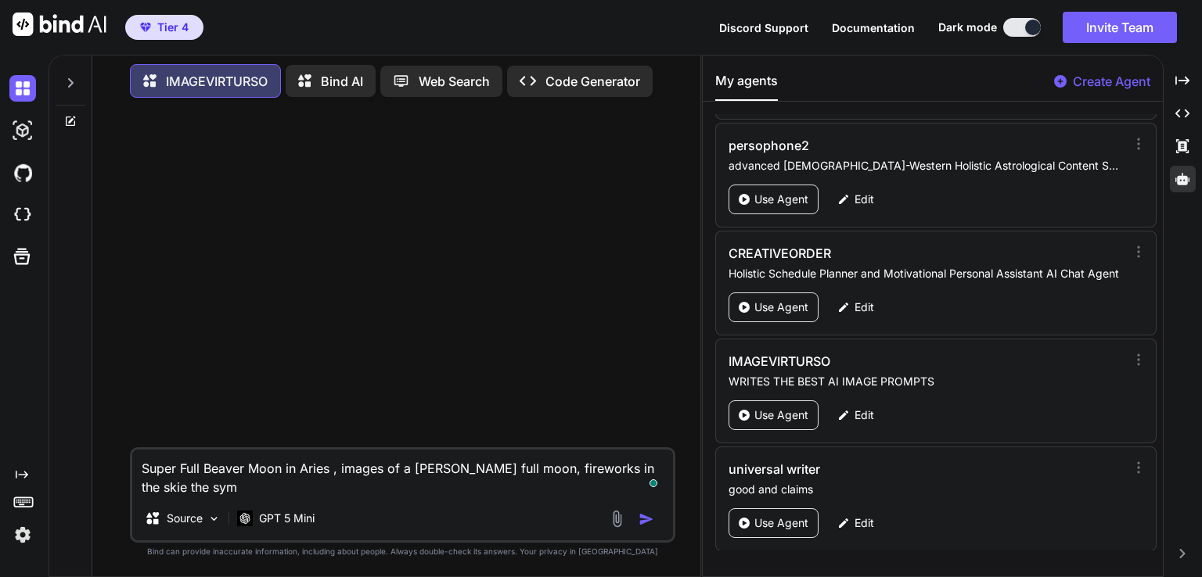
type textarea "Super Full Beaver Moon in Aries , images of a suer full moon, fireworks in the …"
type textarea "x"
type textarea "Super Full Beaver Moon in Aries , images of a suer full moon, fireworks in the …"
type textarea "x"
type textarea "Super Full Beaver Moon in Aries , images of a suer full moon, fireworks in the …"
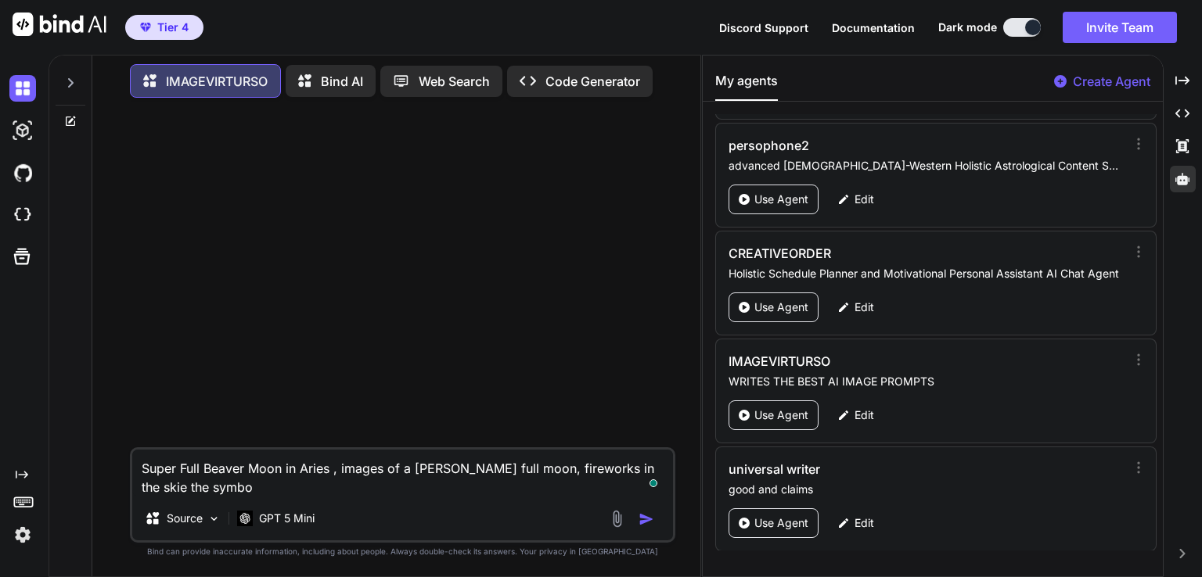
type textarea "x"
type textarea "Super Full Beaver Moon in Aries , images of a suer full moon, fireworks in the …"
type textarea "x"
type textarea "Super Full Beaver Moon in Aries , images of a suer full moon, fireworks in the …"
type textarea "x"
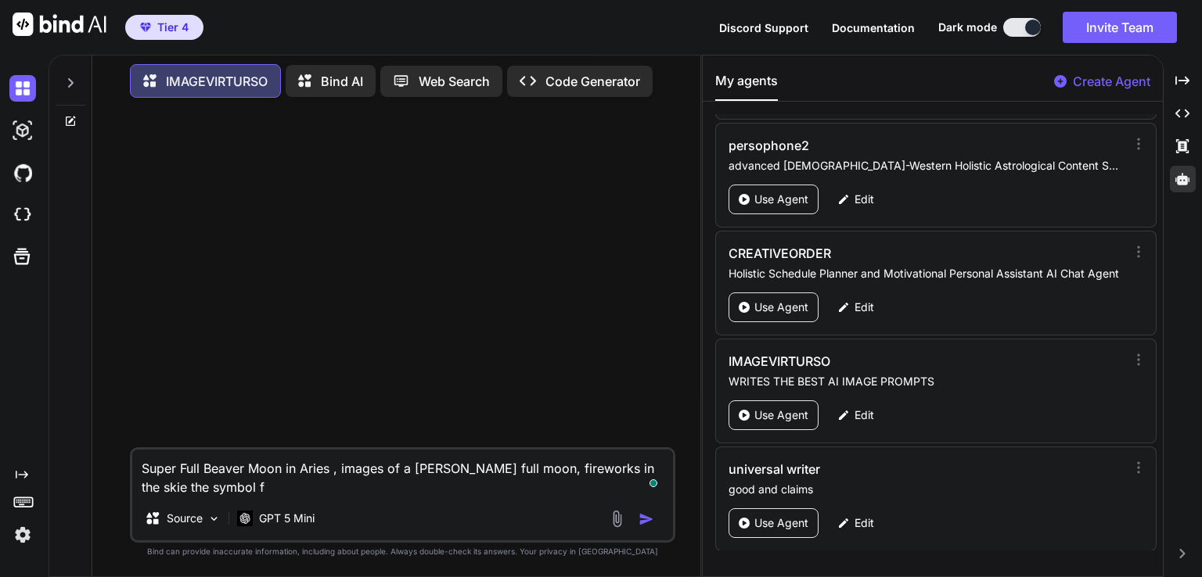
type textarea "Super Full Beaver Moon in Aries , images of a suer full moon, fireworks in the …"
type textarea "x"
type textarea "Super Full Beaver Moon in Aries , images of a suer full moon, fireworks in the …"
type textarea "x"
type textarea "Super Full Beaver Moon in Aries , images of a suer full moon, fireworks in the …"
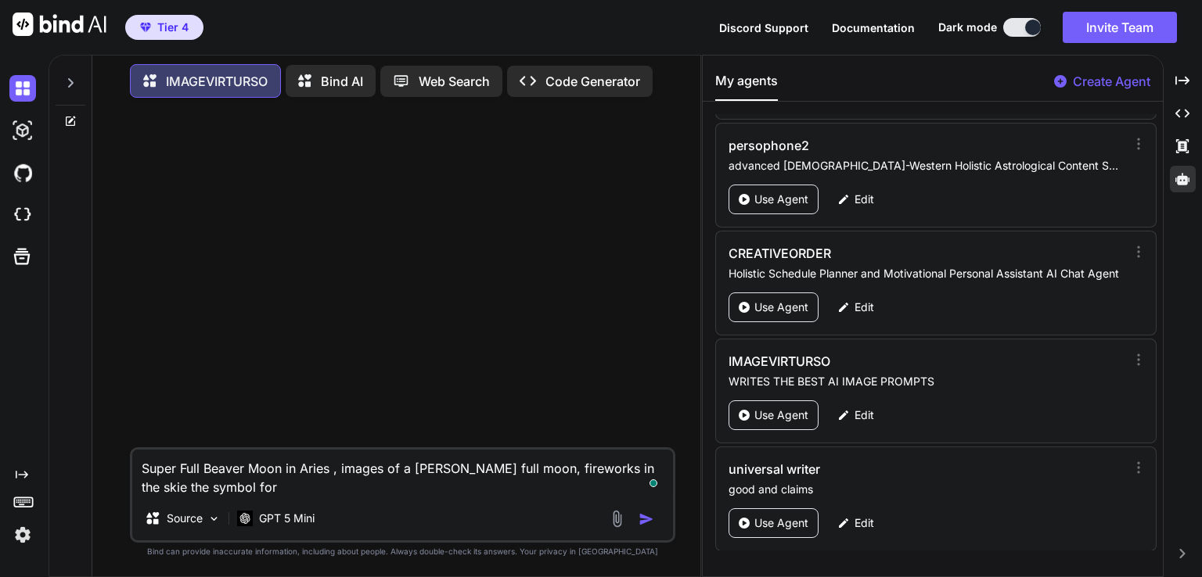
type textarea "x"
type textarea "Super Full Beaver Moon in Aries , images of a suer full moon, fireworks in the …"
type textarea "x"
type textarea "Super Full Beaver Moon in Aries , images of a suer full moon, fireworks in the …"
type textarea "x"
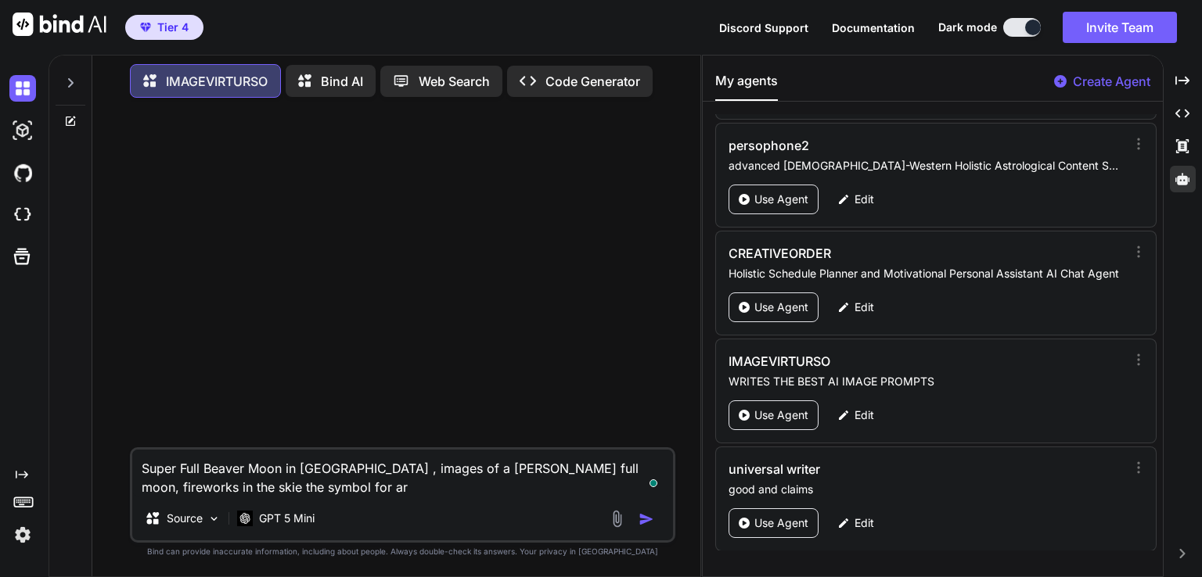
type textarea "Super Full Beaver Moon in Aries , images of a suer full moon, fireworks in the …"
type textarea "x"
type textarea "Super Full Beaver Moon in Aries , images of a suer full moon, fireworks in the …"
type textarea "x"
type textarea "Super Full Beaver Moon in Aries , images of a suer full moon, fireworks in the …"
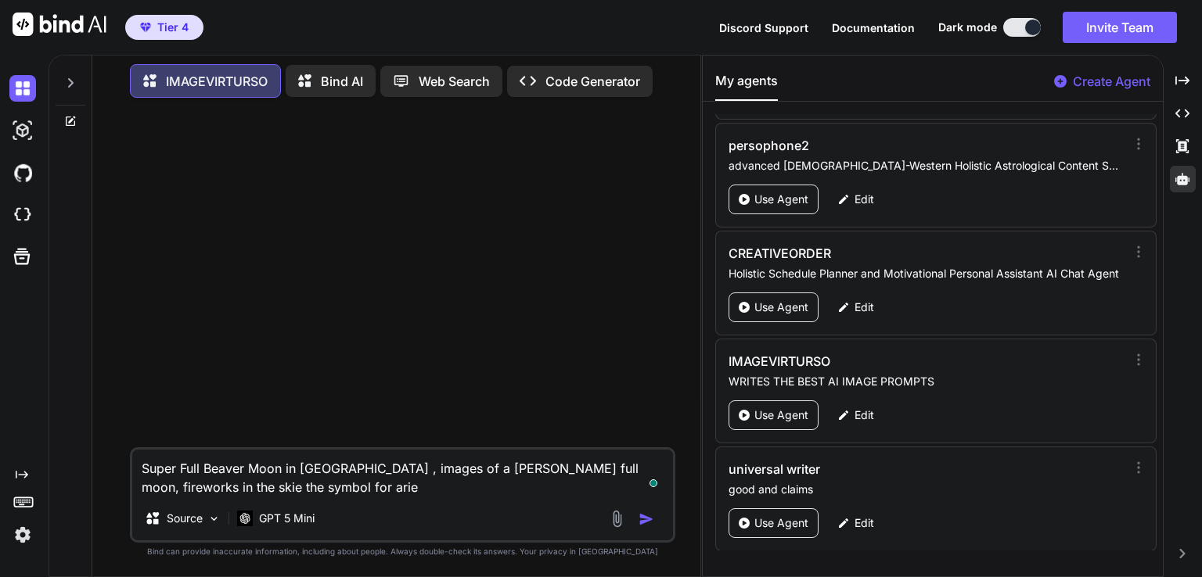
type textarea "x"
type textarea "Super Full Beaver Moon in Aries , images of a suer full moon, fireworks in the …"
type textarea "x"
type textarea "Super Full Beaver Moon in Aries , images of a suer full moon, fireworks in the …"
type textarea "x"
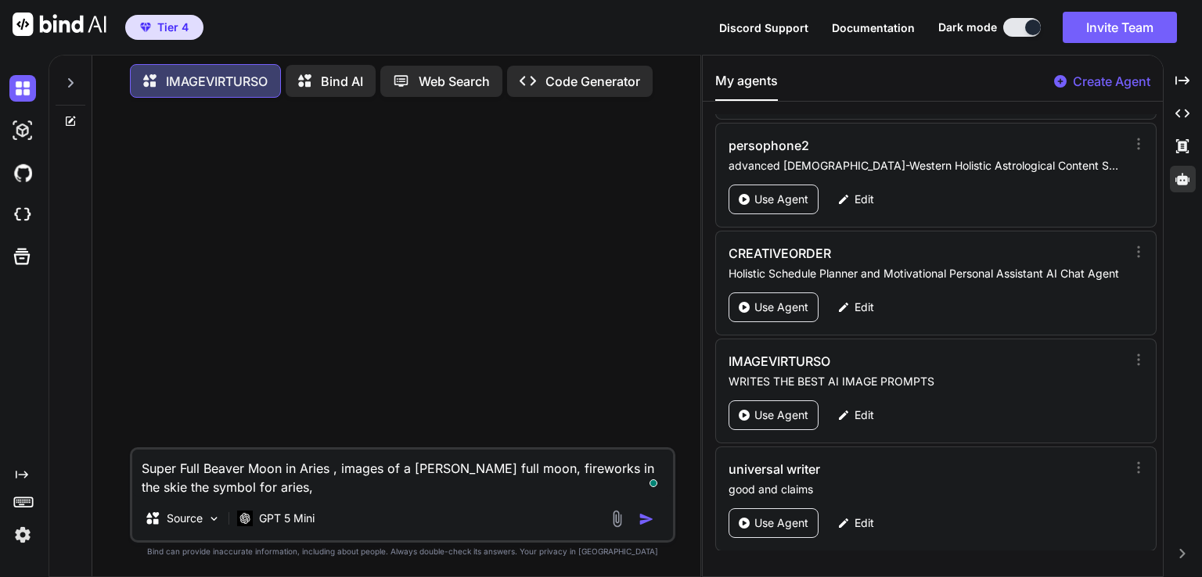
type textarea "Super Full Beaver Moon in Aries , images of a suer full moon, fireworks in the …"
type textarea "x"
type textarea "Super Full Beaver Moon in Aries , images of a suer full moon, fireworks in the …"
type textarea "x"
type textarea "Super Full Beaver Moon in Aries , images of a suer full moon, fireworks in the …"
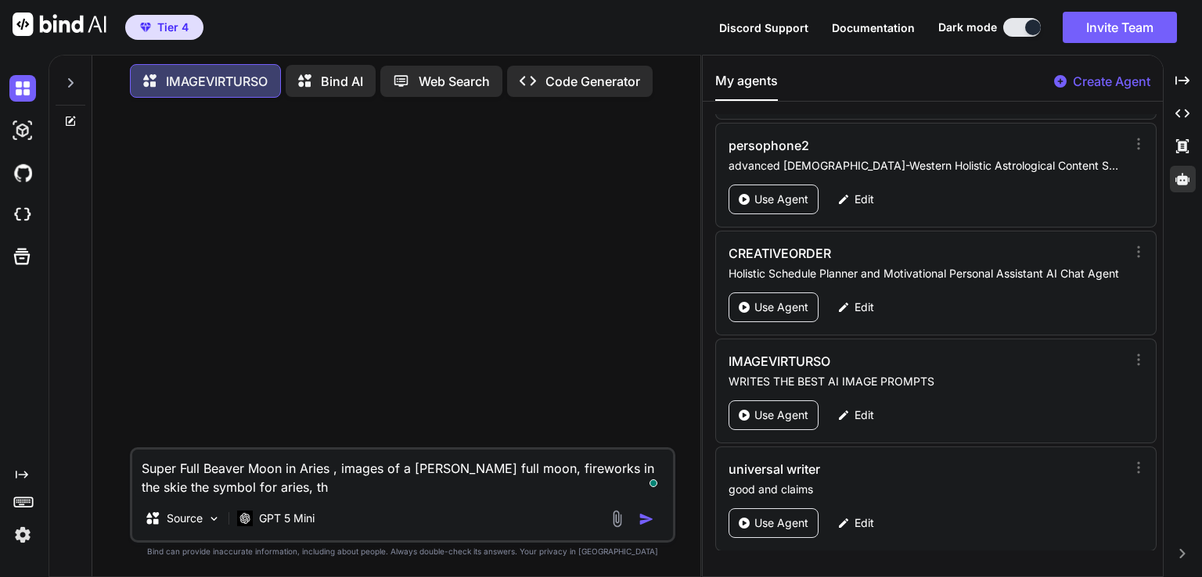
type textarea "x"
type textarea "Super Full Beaver Moon in Aries , images of a suer full moon, fireworks in the …"
type textarea "x"
type textarea "Super Full Beaver Moon in Aries , images of a suer full moon, fireworks in the …"
type textarea "x"
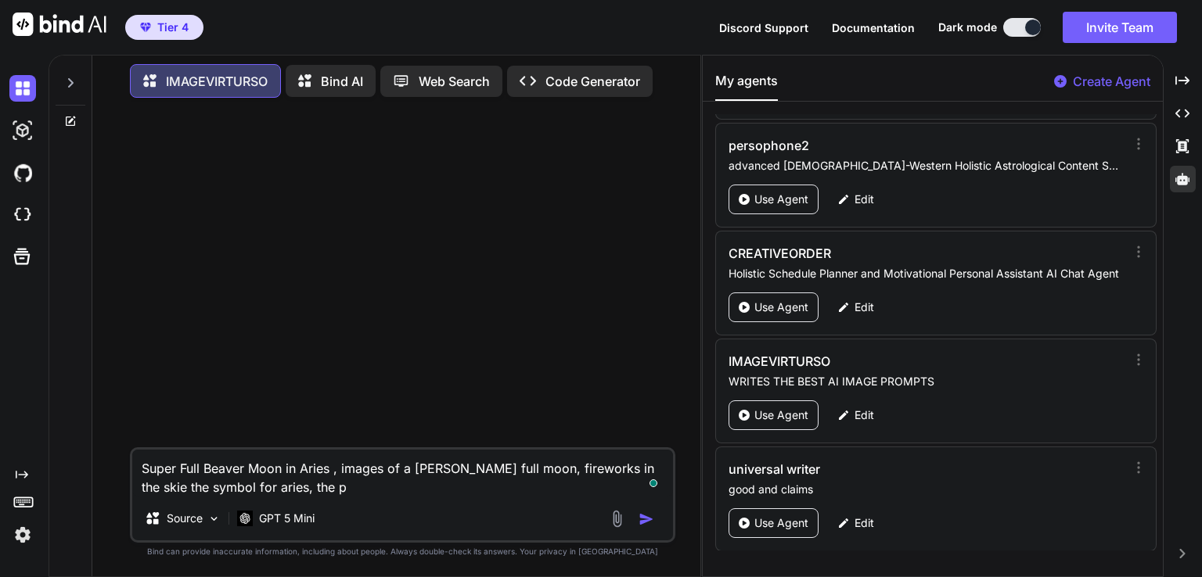
type textarea "Super Full Beaver Moon in Aries , images of a suer full moon, fireworks in the …"
type textarea "x"
type textarea "Super Full Beaver Moon in Aries , images of a suer full moon, fireworks in the …"
type textarea "x"
type textarea "Super Full Beaver Moon in Aries , images of a suer full moon, fireworks in the …"
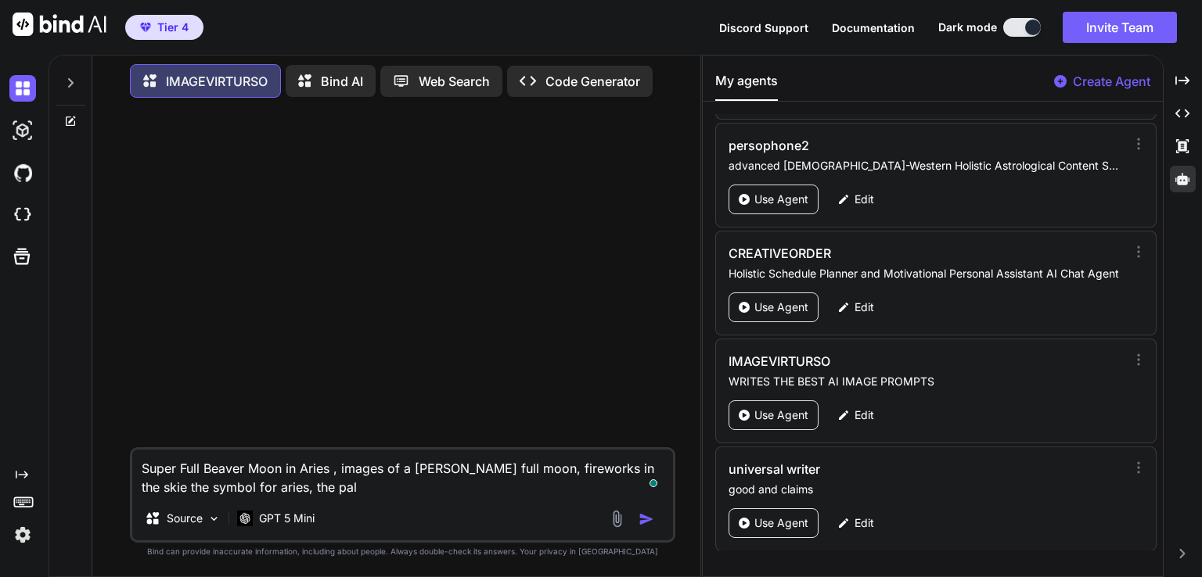
type textarea "x"
type textarea "Super Full Beaver Moon in Aries , images of a suer full moon, fireworks in the …"
type textarea "x"
type textarea "Super Full Beaver Moon in Aries , images of a suer full moon, fireworks in the …"
type textarea "x"
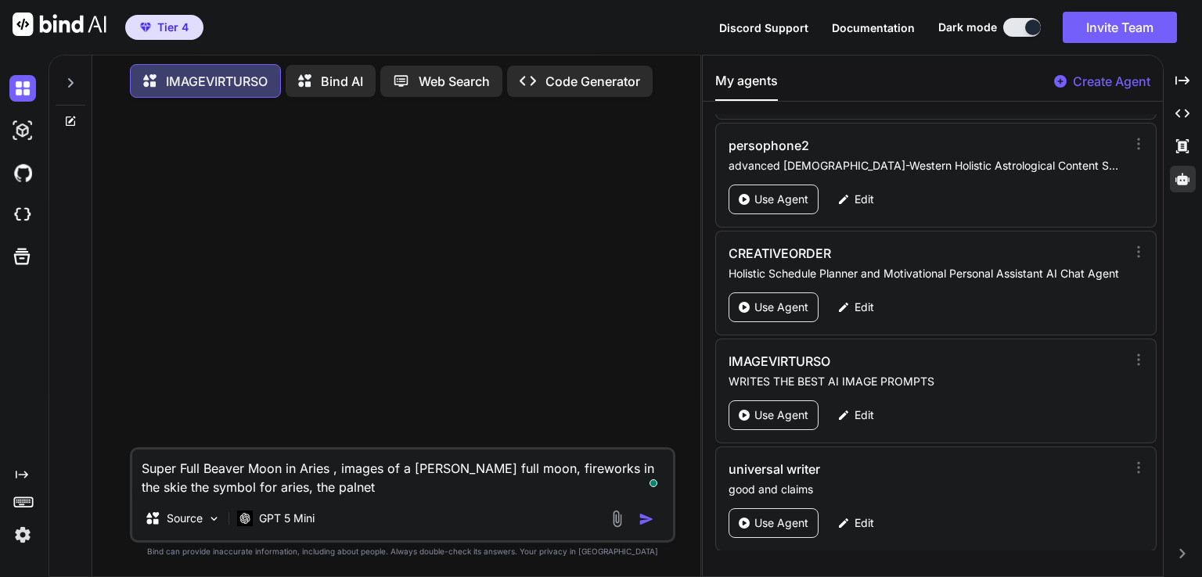
type textarea "Super Full Beaver Moon in Aries , images of a suer full moon, fireworks in the …"
type textarea "x"
type textarea "Super Full Beaver Moon in Aries , images of a suer full moon, fireworks in the …"
type textarea "x"
type textarea "Super Full Beaver Moon in Aries , images of a suer full moon, fireworks in the …"
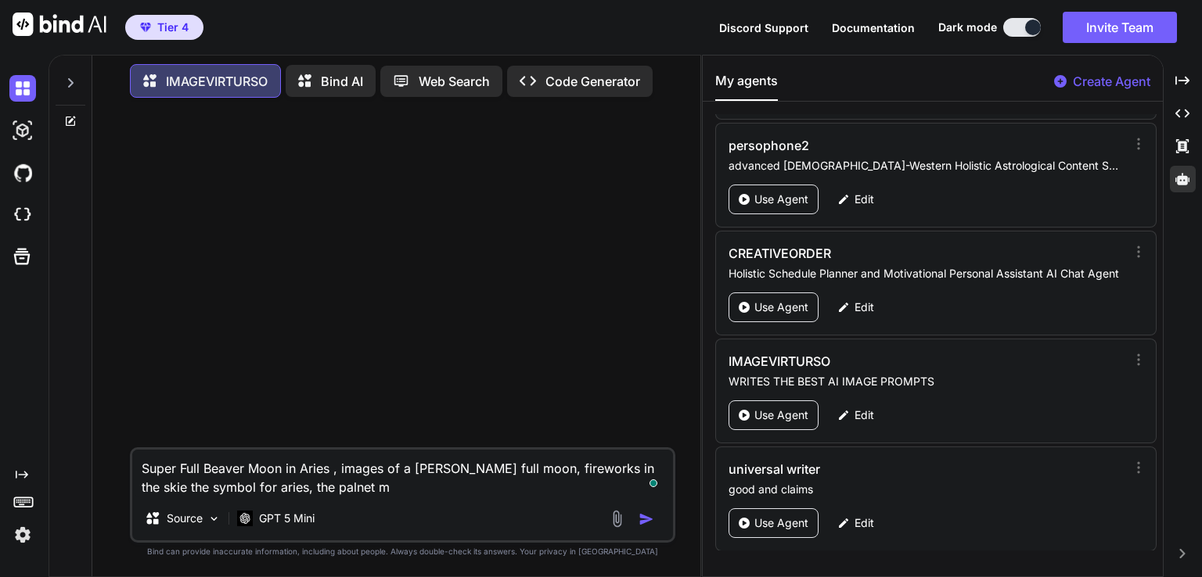
type textarea "x"
type textarea "Super Full Beaver Moon in Aries , images of a suer full moon, fireworks in the …"
type textarea "x"
type textarea "Super Full Beaver Moon in Aries , images of a suer full moon, fireworks in the …"
type textarea "x"
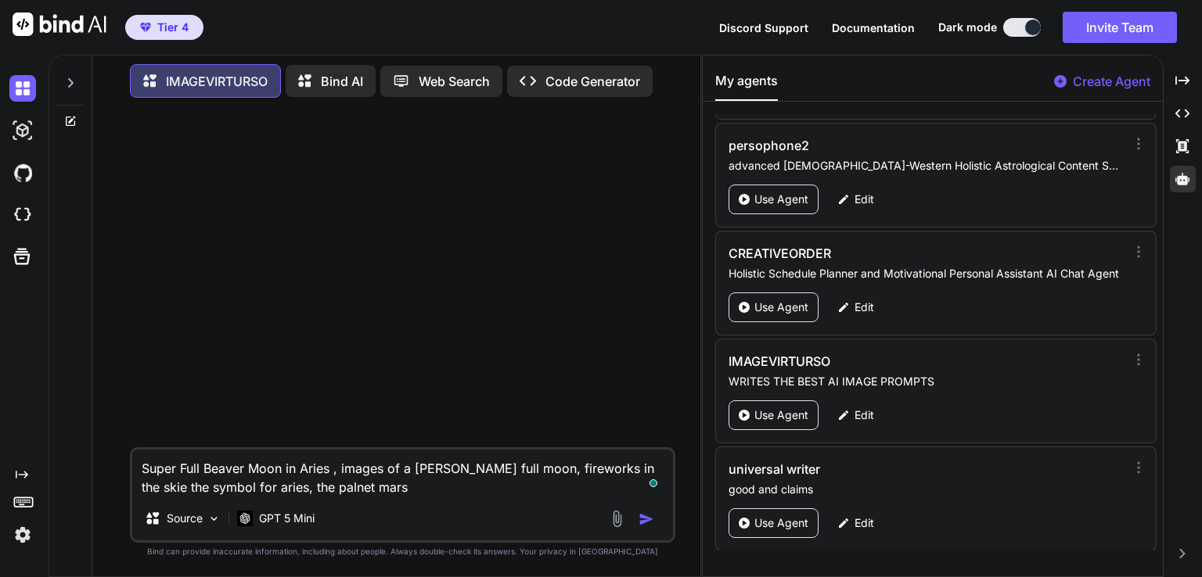
type textarea "Super Full Beaver Moon in Aries , images of a suer full moon, fireworks in the …"
type textarea "x"
type textarea "Super Full Beaver Moon in Aries , images of a suer full moon, fireworks in the …"
type textarea "x"
type textarea "Super Full Beaver Moon in Aries , images of a suer full moon, fireworks in the …"
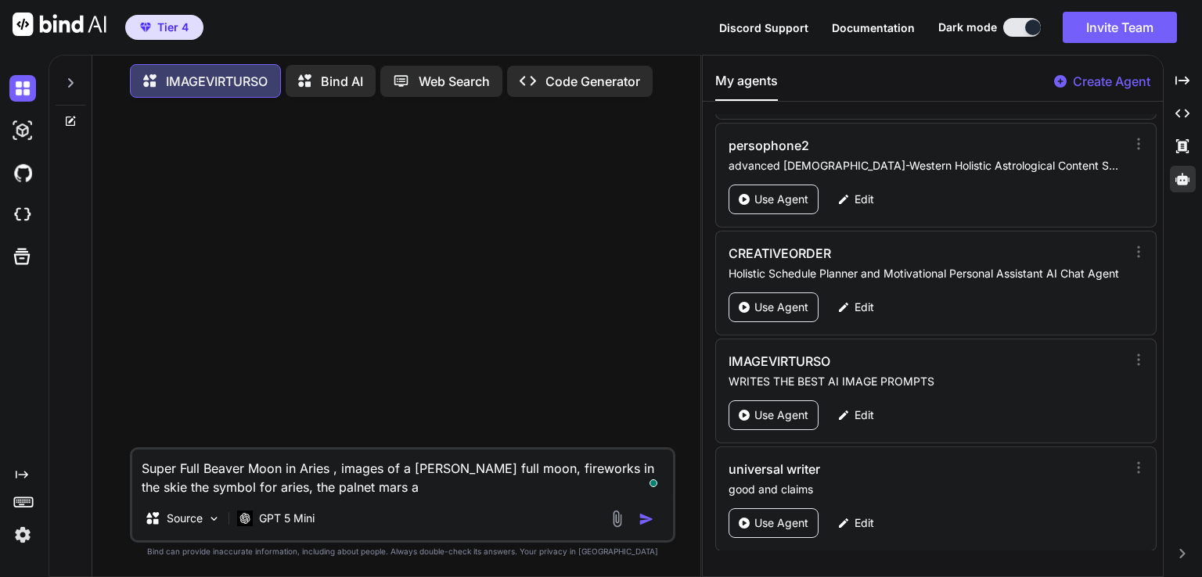
type textarea "x"
type textarea "Super Full Beaver Moon in Aries , images of a suer full moon, fireworks in the …"
type textarea "x"
type textarea "Super Full Beaver Moon in Aries , images of a suer full moon, fireworks in the …"
type textarea "x"
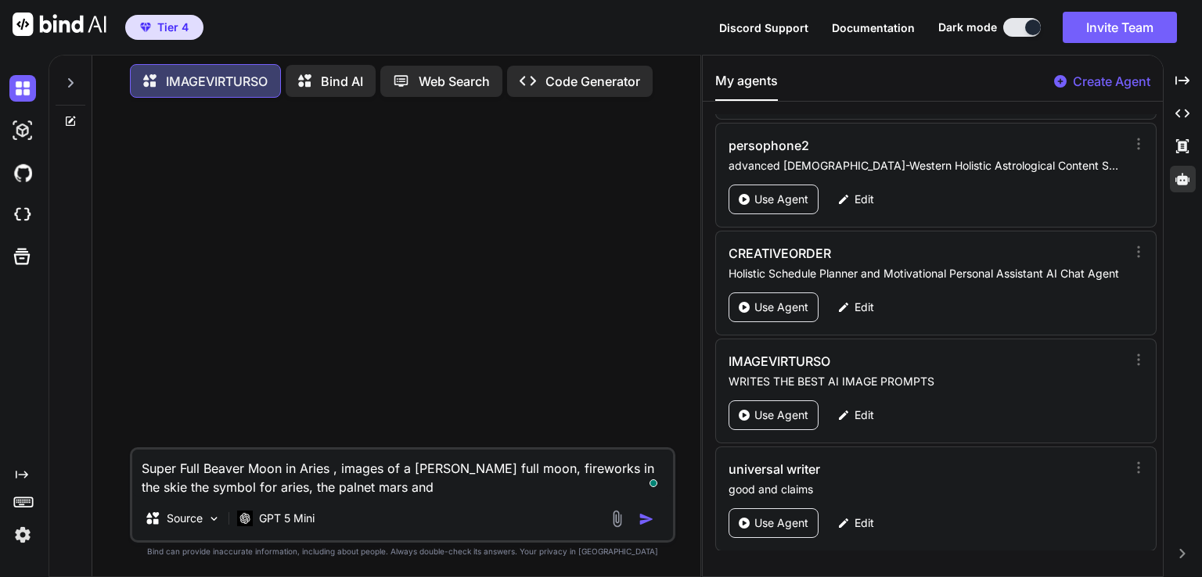
type textarea "Super Full Beaver Moon in Aries , images of a suer full moon, fireworks in the …"
type textarea "x"
type textarea "Super Full Beaver Moon in Aries , images of a suer full moon, fireworks in the …"
type textarea "x"
type textarea "Super Full Beaver Moon in Aries , images of a suer full moon, fireworks in the …"
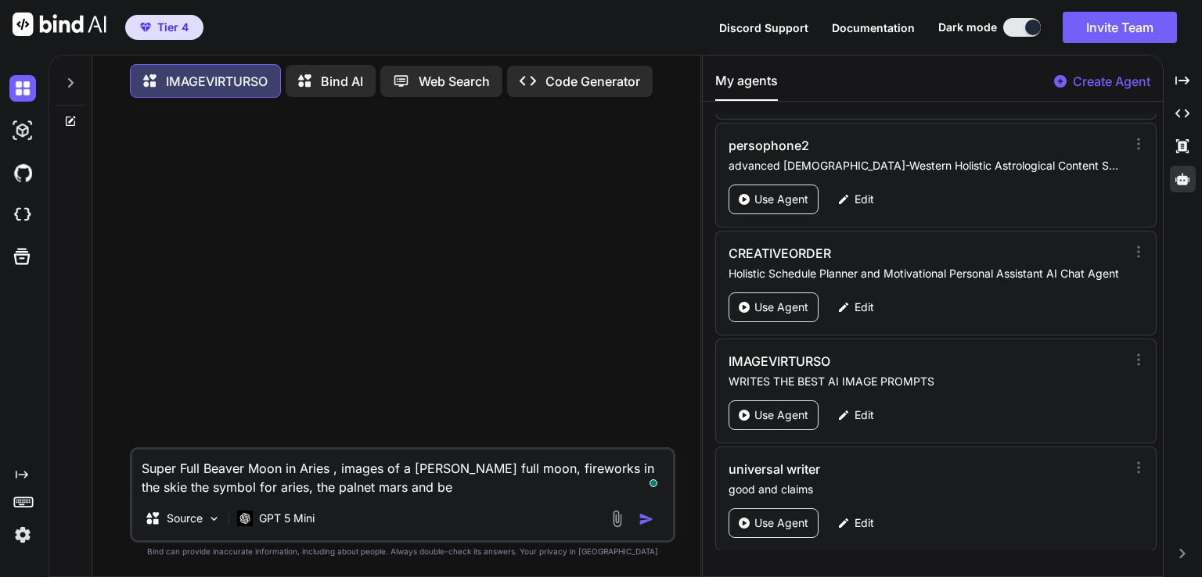
type textarea "x"
type textarea "Super Full Beaver Moon in Aries , images of a suer full moon, fireworks in the …"
type textarea "x"
type textarea "Super Full Beaver Moon in Aries , images of a suer full moon, fireworks in the …"
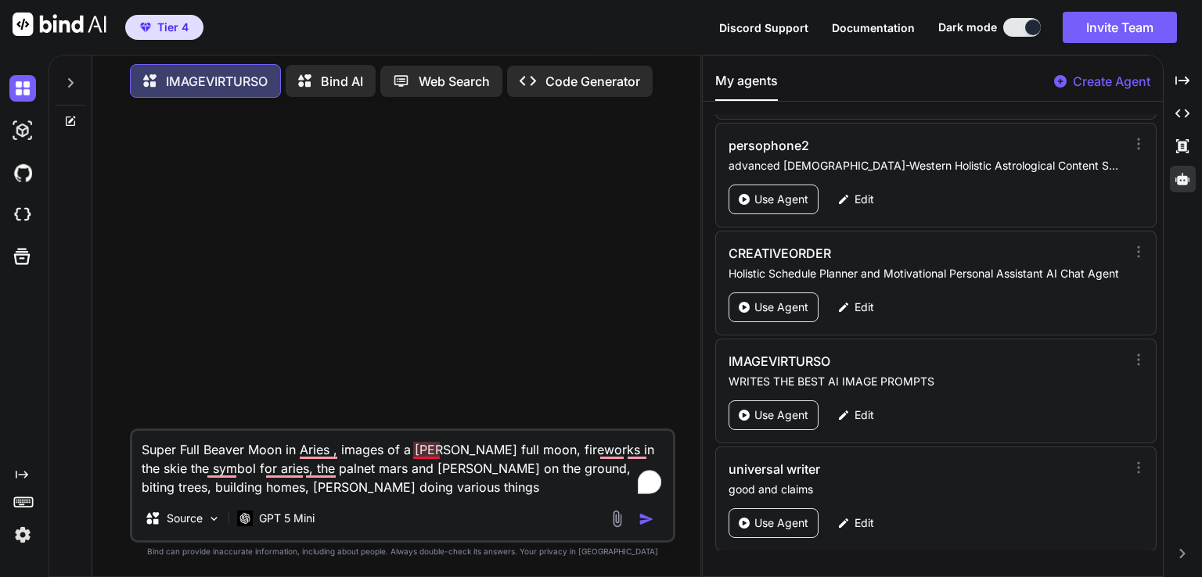
click at [426, 452] on textarea "Super Full Beaver Moon in Aries , images of a suer full moon, fireworks in the …" at bounding box center [402, 464] width 541 height 66
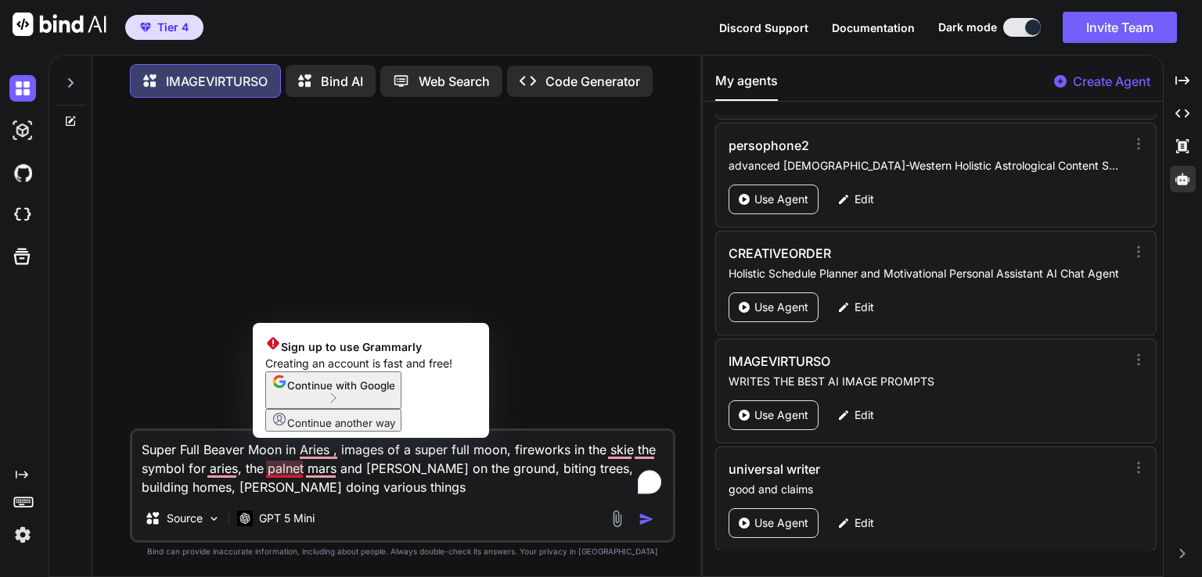
click at [305, 468] on textarea "Super Full Beaver Moon in Aries , images of a super full moon, fireworks in the…" at bounding box center [402, 464] width 541 height 66
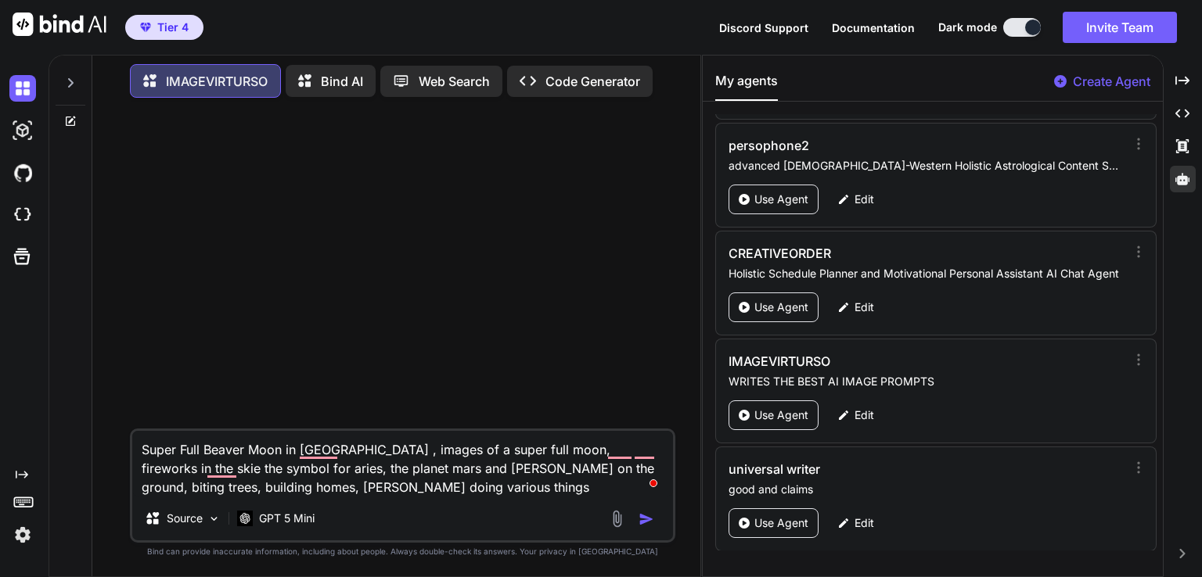
click at [337, 474] on textarea "Super Full Beaver Moon in Aries , images of a super full moon, fireworks in the…" at bounding box center [402, 464] width 541 height 66
click at [429, 496] on textarea "Super Full Beaver Moon in Aries , images of a super full moon, fireworks in the…" at bounding box center [402, 464] width 541 height 66
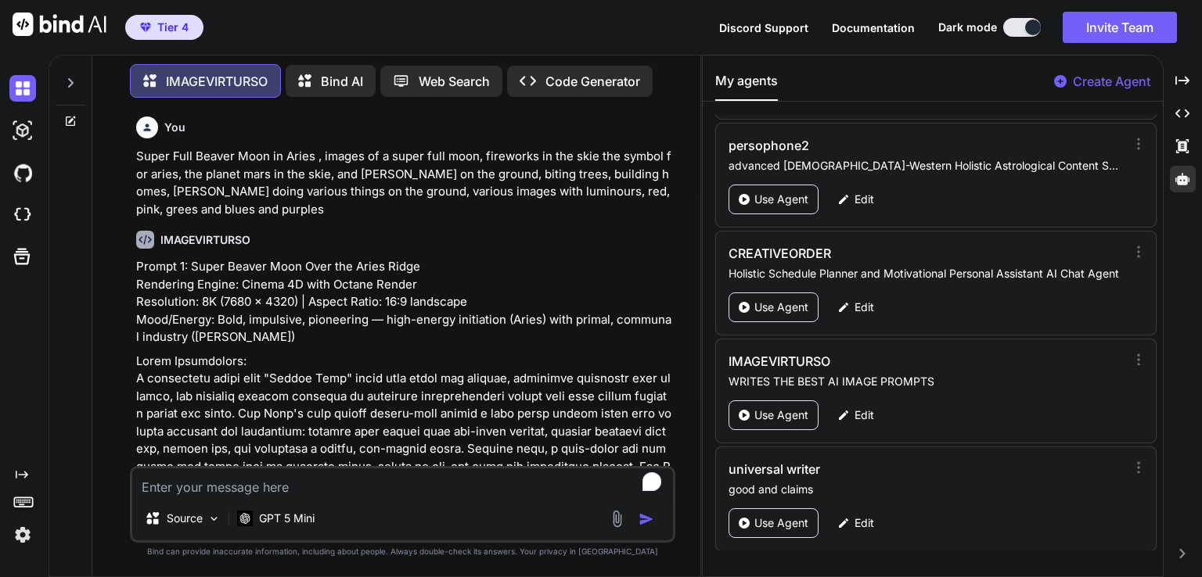
click at [137, 268] on div "You Super Full Beaver Moon in Aries , images of a super full moon, fireworks in…" at bounding box center [404, 288] width 542 height 356
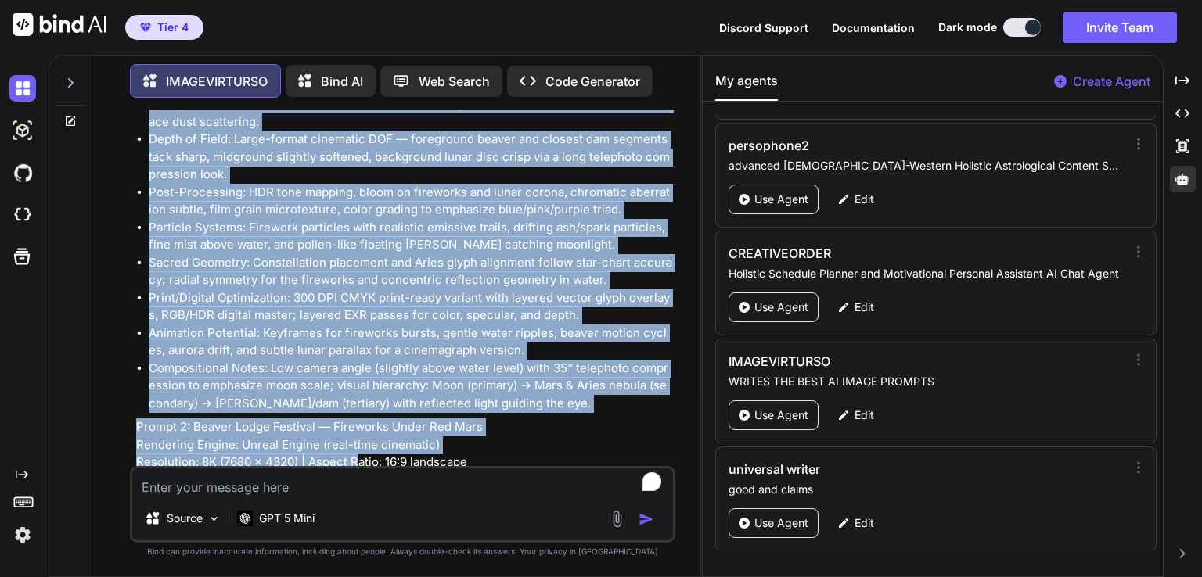
scroll to position [797, 0]
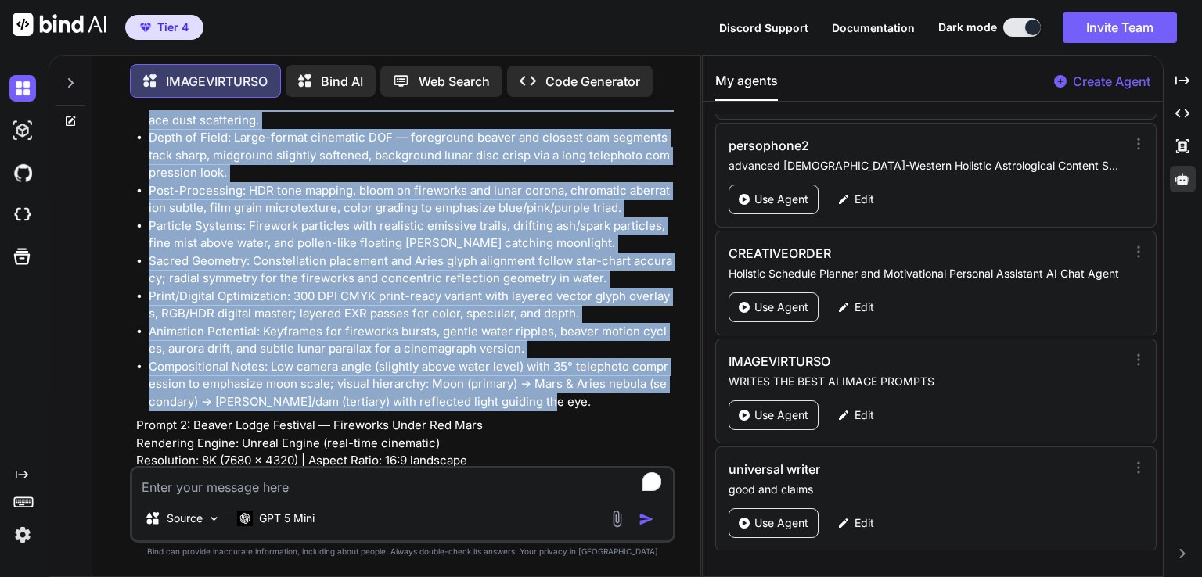
drag, startPoint x: 138, startPoint y: 268, endPoint x: 560, endPoint y: 389, distance: 439.3
copy div "Prompt 1: Super Beaver Moon Over the Aries Ridge Rendering Engine: Cinema 4D wi…"
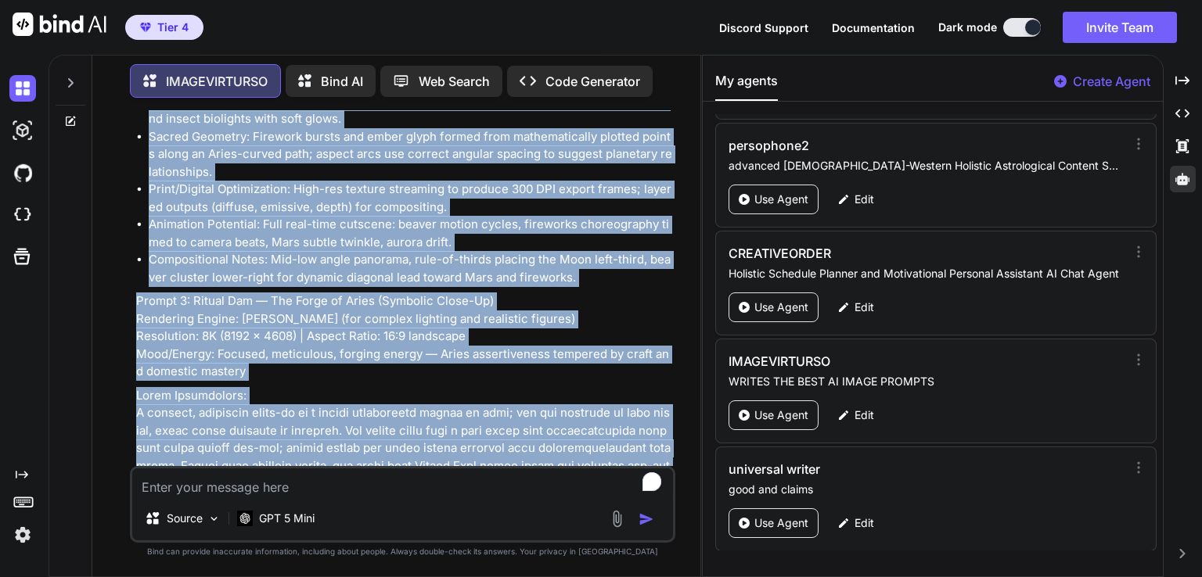
scroll to position [1805, 0]
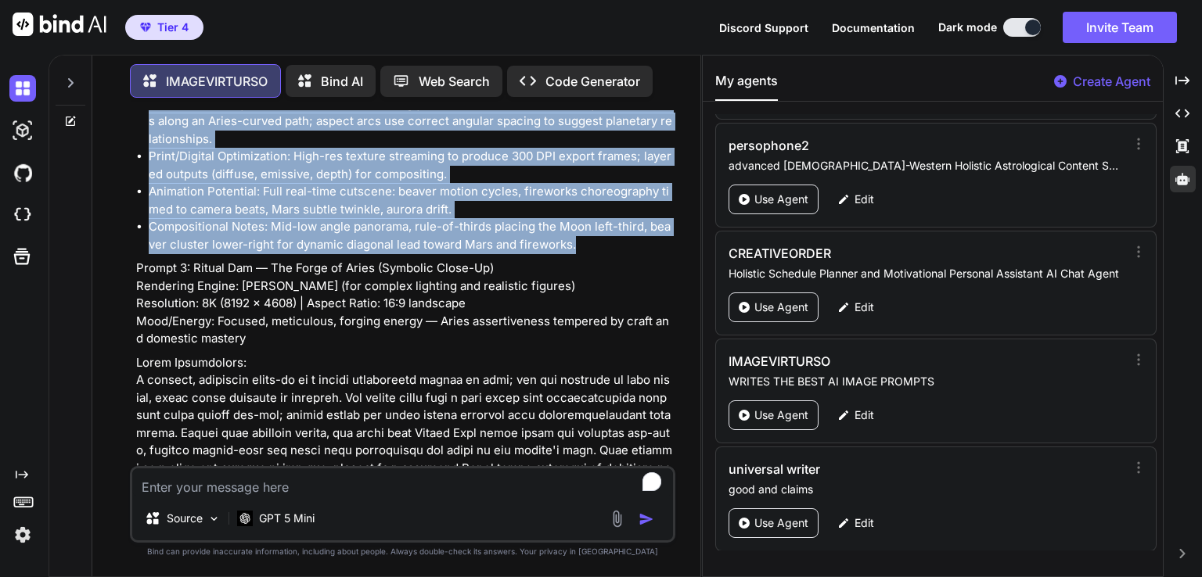
drag, startPoint x: 138, startPoint y: 405, endPoint x: 577, endPoint y: 226, distance: 474.0
click at [577, 226] on div "Prompt 1: Super Beaver Moon Over the Aries Ridge Rendering Engine: Cinema 4D wi…" at bounding box center [404, 243] width 536 height 3581
copy div "Prompt 2: Beaver Lodge Festival — Fireworks Under Red Mars Rendering Engine: Un…"
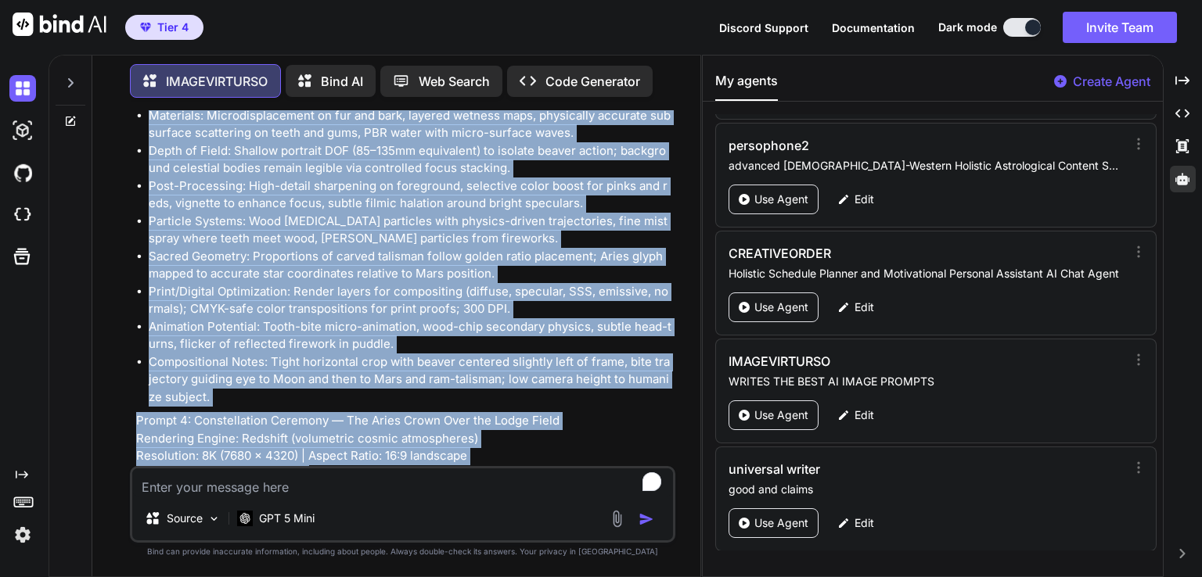
scroll to position [2472, 0]
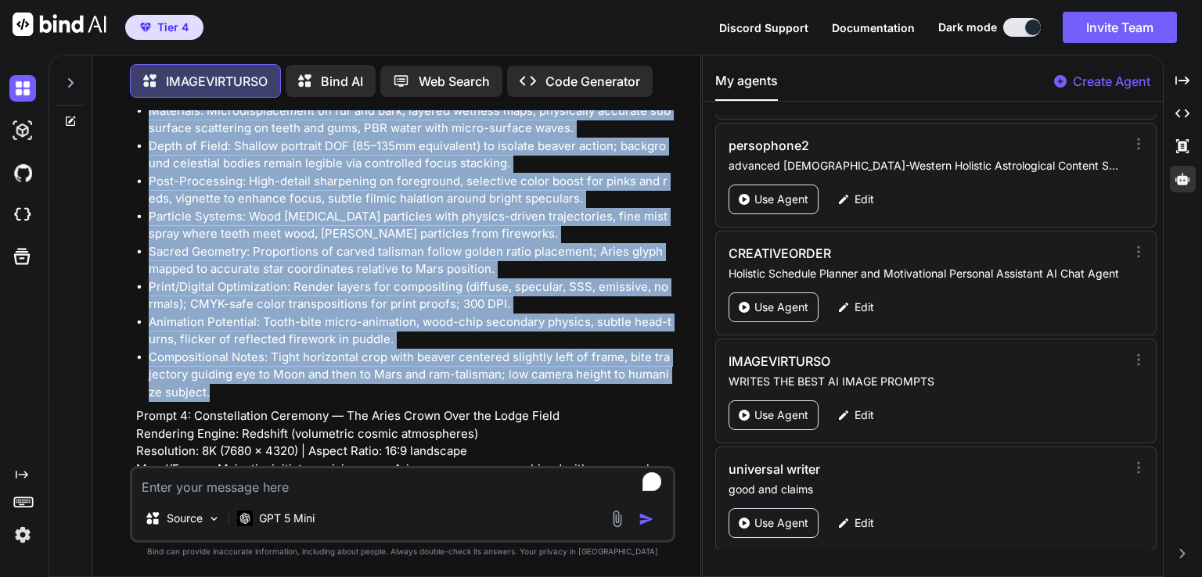
drag, startPoint x: 136, startPoint y: 247, endPoint x: 460, endPoint y: 369, distance: 346.1
copy div "Prompt 3: Ritual Dam — The Forge of Aries (Symbolic Close-Up) Rendering Engine:…"
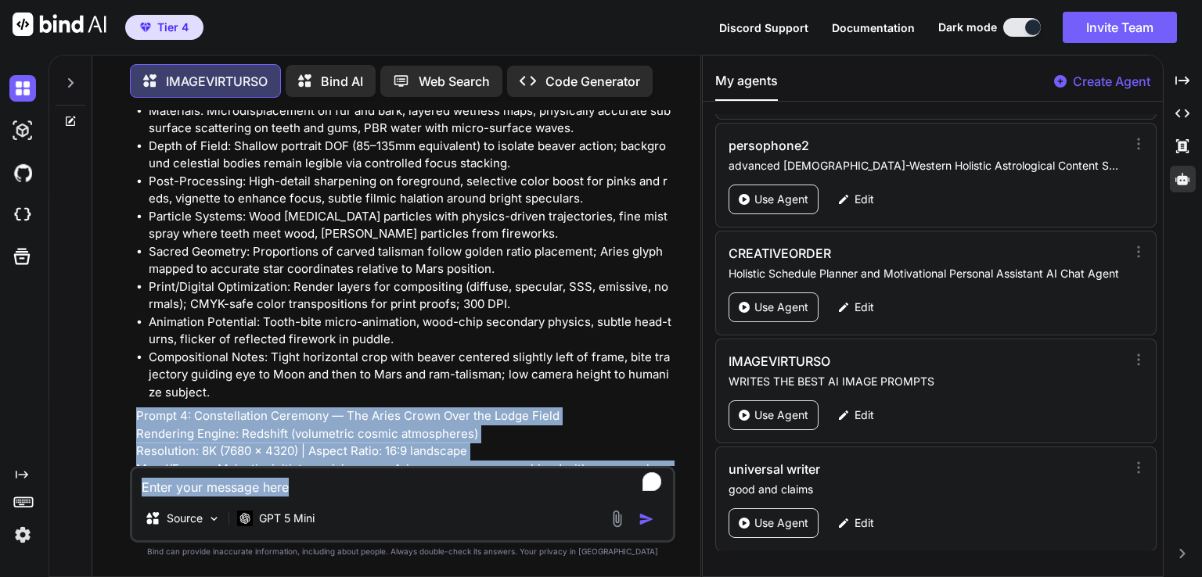
scroll to position [3382, 0]
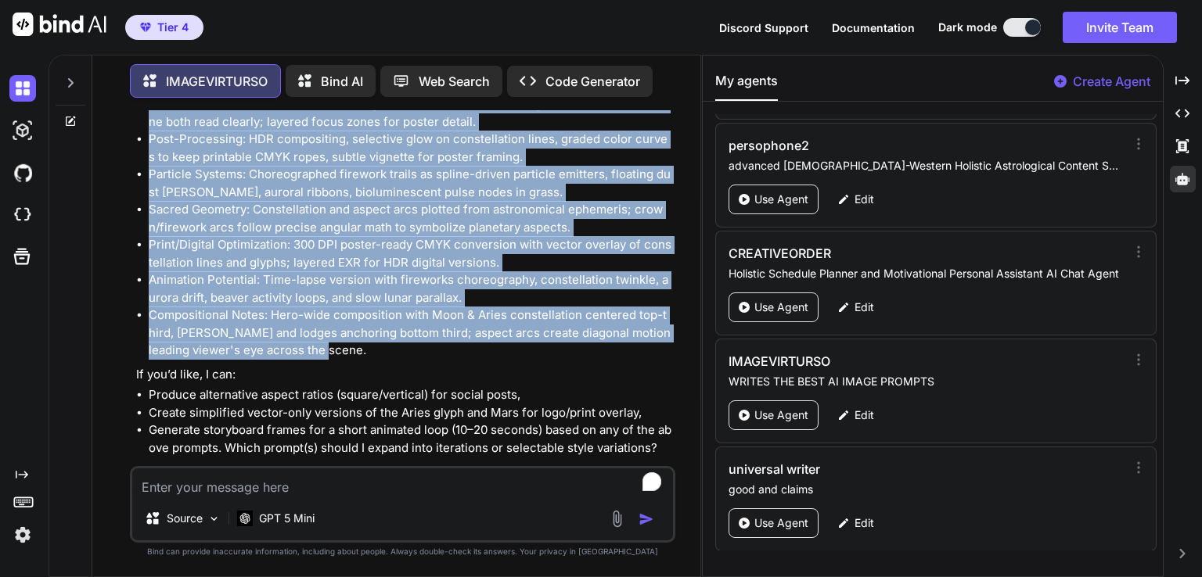
drag, startPoint x: 136, startPoint y: 390, endPoint x: 476, endPoint y: 332, distance: 344.4
copy div "Prompt 4: Constellation Ceremony — The Aries Crown Over the Lodge Field Renderi…"
click at [382, 307] on li "Compositional Notes: Hero-wide composition with Moon & Aries constellation cent…" at bounding box center [410, 333] width 523 height 53
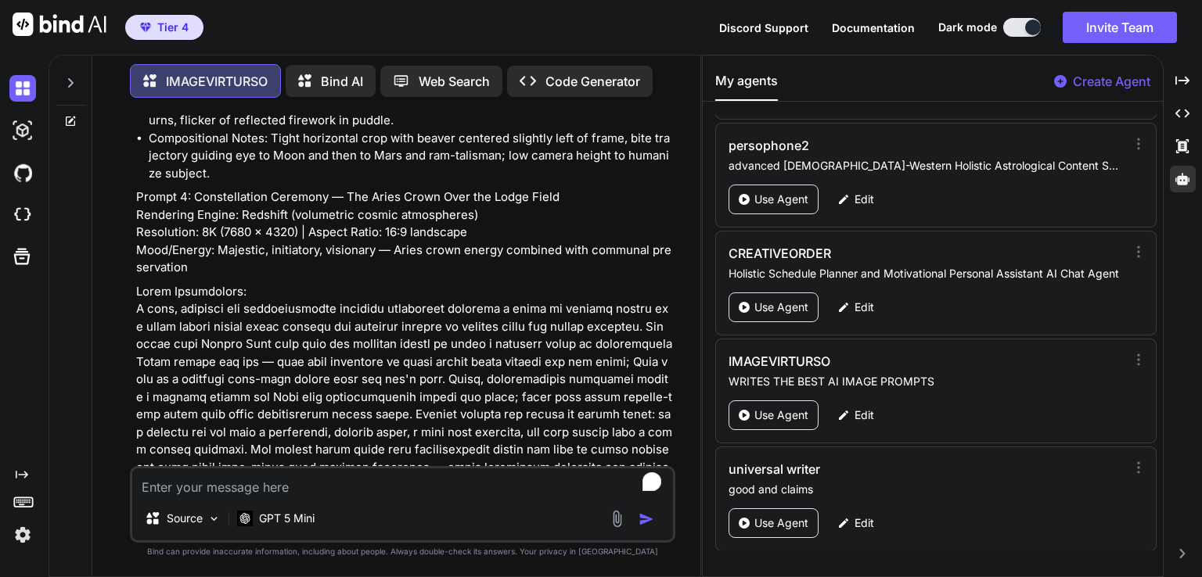
scroll to position [2662, 0]
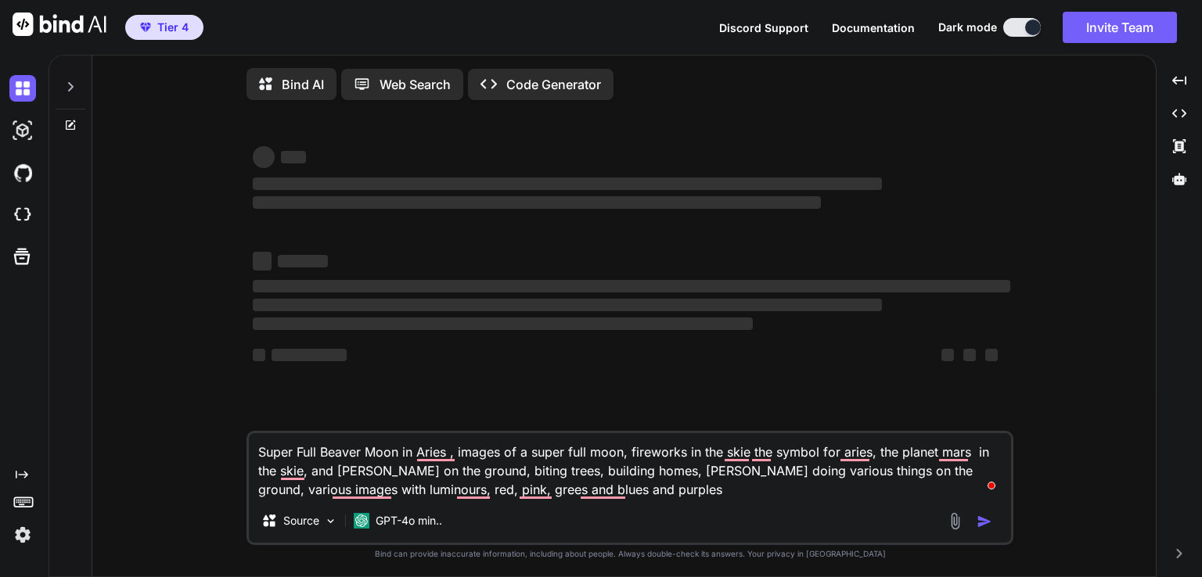
type textarea "x"
